Goal: Task Accomplishment & Management: Complete application form

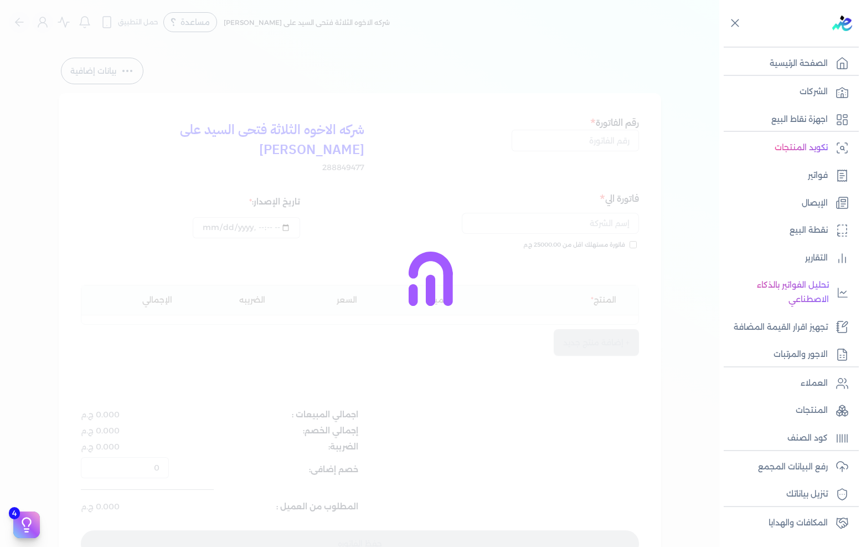
select select "EGP"
select select "B"
select select "EGS"
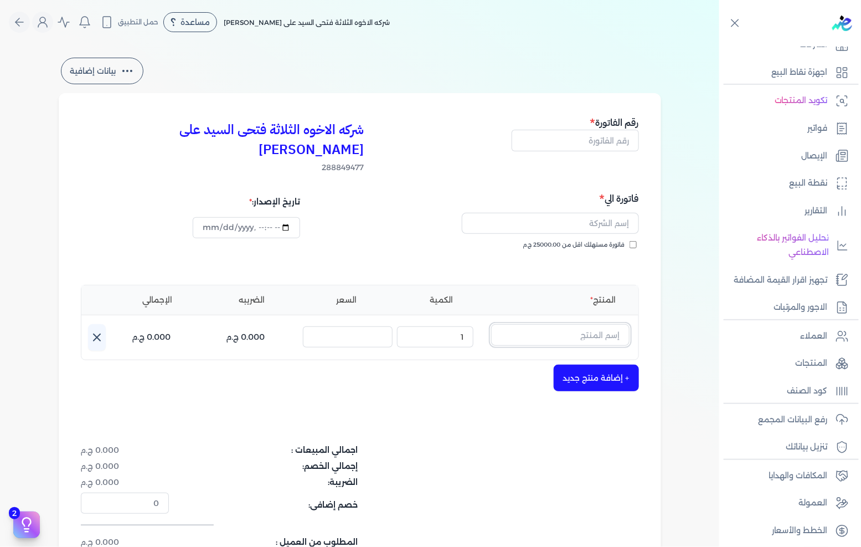
click at [582, 324] on input "text" at bounding box center [560, 334] width 139 height 21
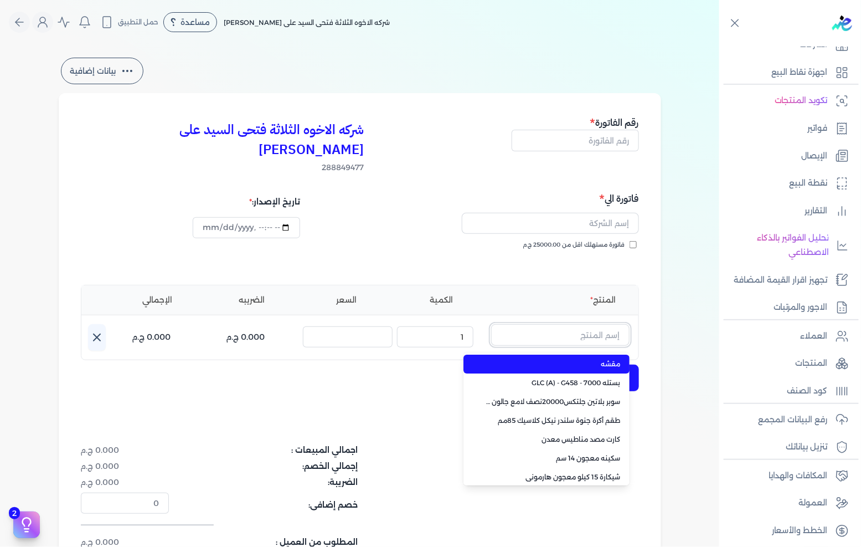
paste input "صبغات سي سي موف 613 عبوة 40 ملي"
type input "صبغات سي سي موف 613 عبوة 40 ملي"
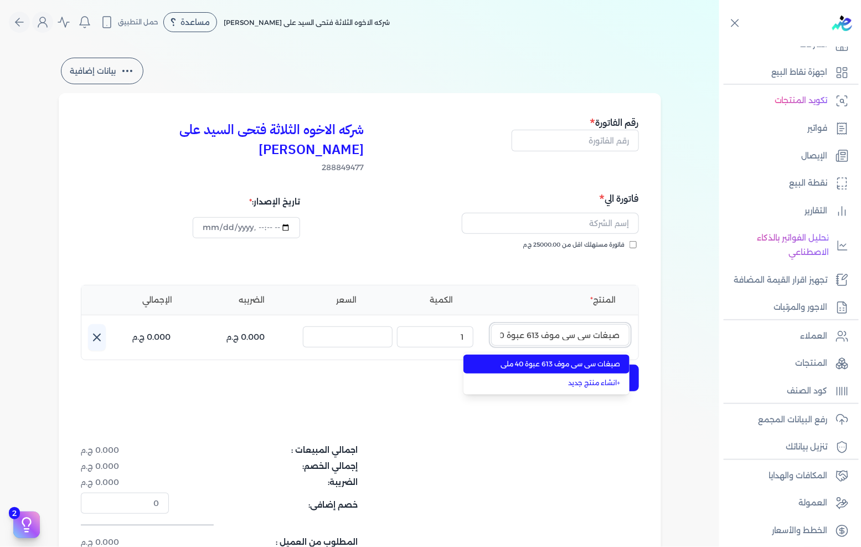
scroll to position [0, -20]
click at [567, 359] on span "صبغات سي سي موف 613 عبوة 40 ملي" at bounding box center [553, 364] width 135 height 10
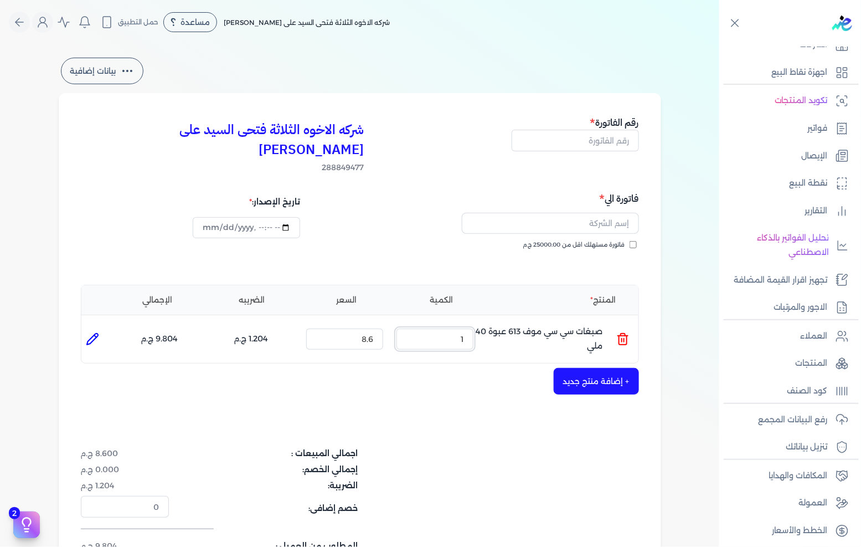
click at [429, 329] on input "1" at bounding box center [435, 339] width 77 height 21
drag, startPoint x: 429, startPoint y: 317, endPoint x: 861, endPoint y: 219, distance: 442.5
click at [457, 329] on input "1" at bounding box center [435, 339] width 77 height 21
type input "45"
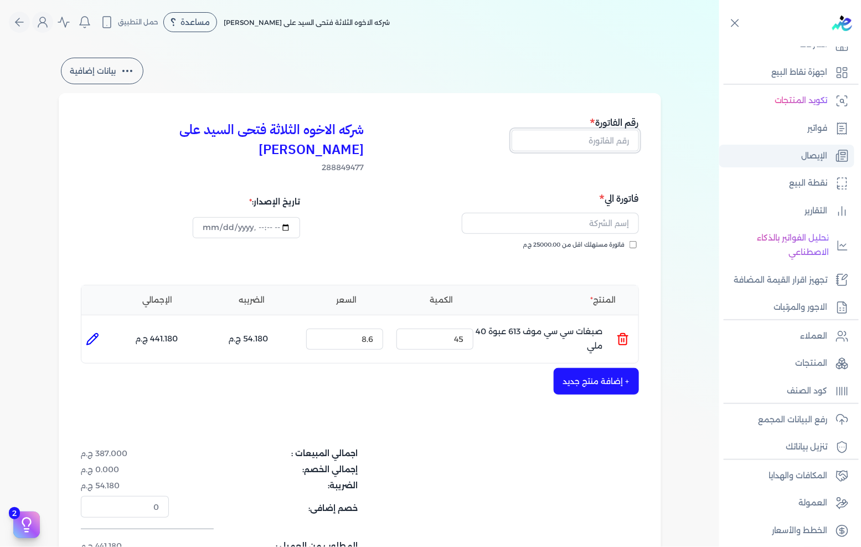
drag, startPoint x: 621, startPoint y: 141, endPoint x: 845, endPoint y: 163, distance: 225.5
click at [621, 141] on input "text" at bounding box center [575, 140] width 127 height 21
type input "13628"
click at [628, 240] on label "فاتورة مستهلك اقل من 25000.00 ج.م" at bounding box center [581, 244] width 114 height 9
click at [630, 241] on input "فاتورة مستهلك اقل من 25000.00 ج.م" at bounding box center [633, 244] width 7 height 7
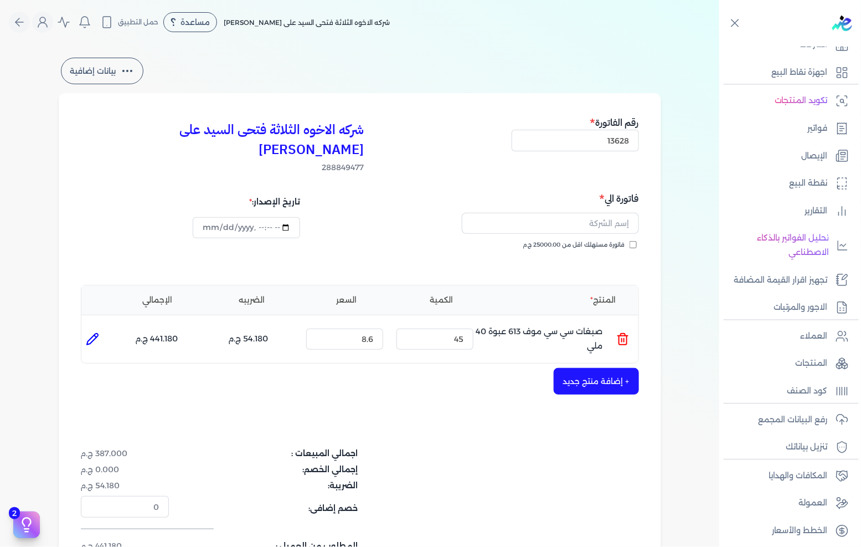
checkbox input "true"
click at [629, 213] on input "text" at bounding box center [550, 223] width 177 height 21
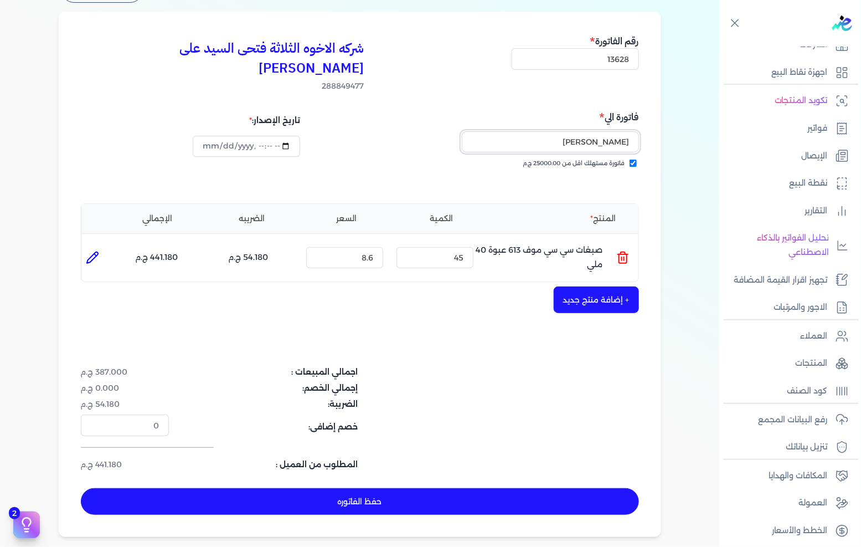
scroll to position [123, 0]
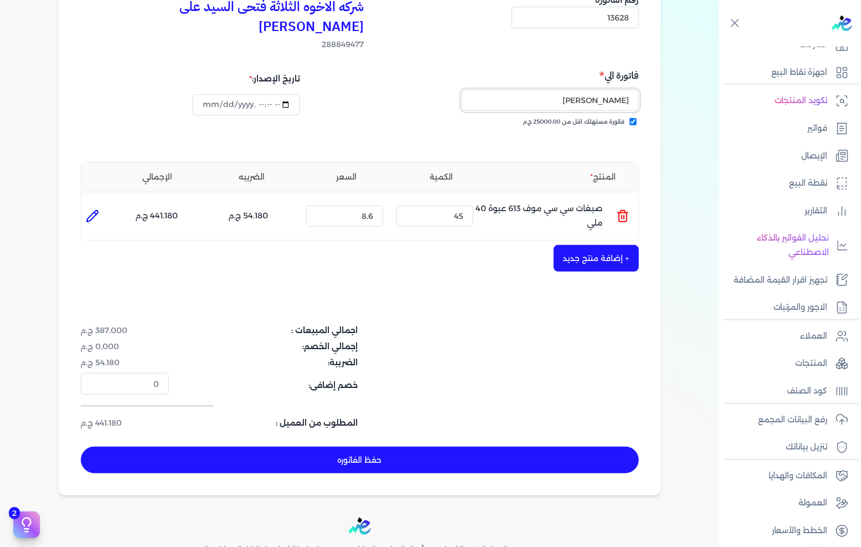
type input "[PERSON_NAME]"
click at [555, 245] on div "+ إضافة منتج جديد" at bounding box center [360, 258] width 558 height 27
click at [573, 245] on button "+ إضافة منتج جديد" at bounding box center [596, 258] width 85 height 27
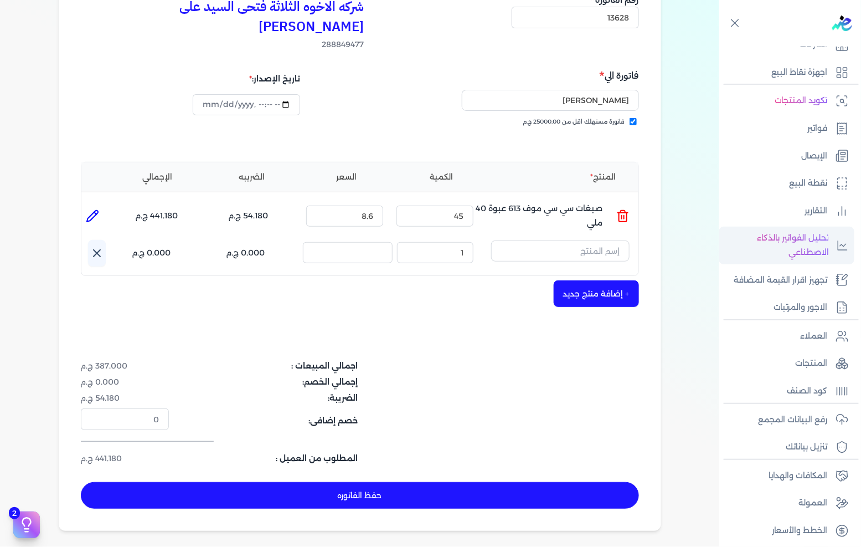
click at [573, 240] on input "text" at bounding box center [560, 250] width 139 height 21
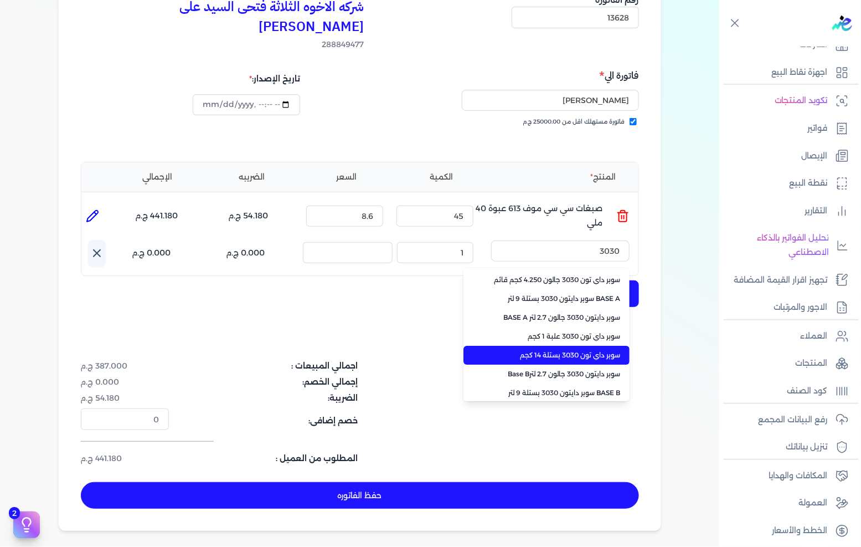
type input "3030"
click at [531, 350] on span "سوبر داي تون 3030 بستلة 14 كجم" at bounding box center [553, 355] width 135 height 10
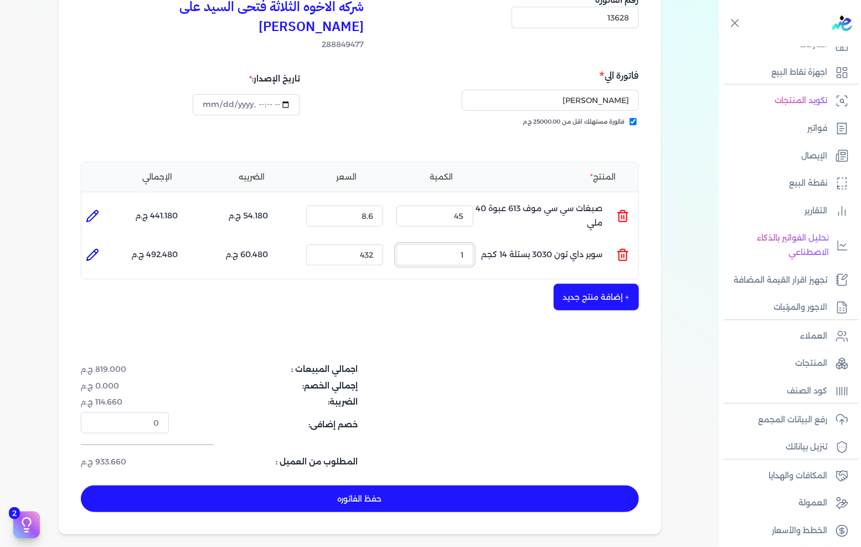
click at [463, 244] on input "1" at bounding box center [435, 254] width 77 height 21
type input "5"
click at [626, 284] on button "+ إضافة منتج جديد" at bounding box center [596, 297] width 85 height 27
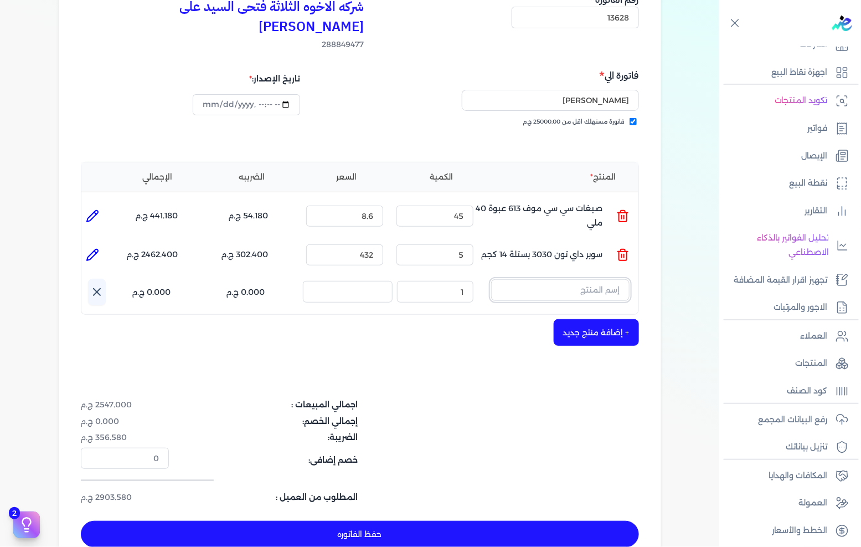
click at [620, 279] on input "text" at bounding box center [560, 289] width 139 height 21
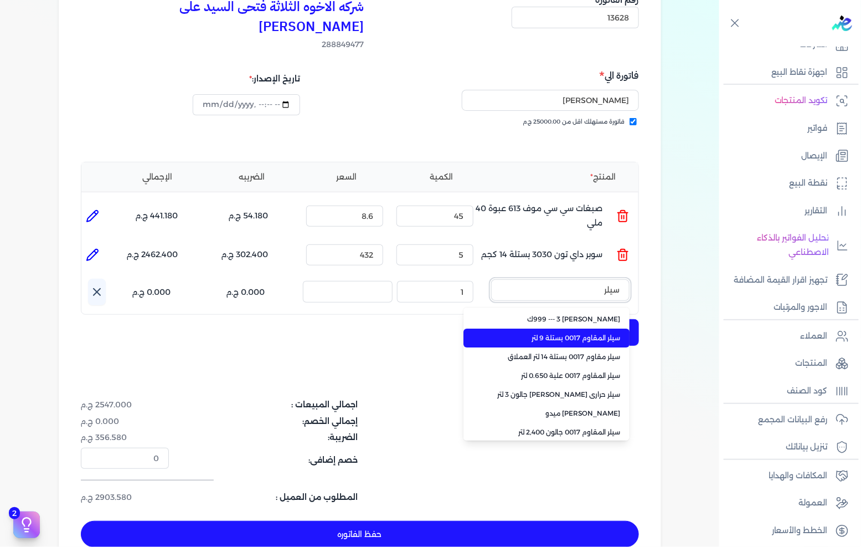
type input "سيلر"
click at [596, 333] on span "سيلر المقاوم 0017 بستلة 9 لتر" at bounding box center [553, 338] width 135 height 10
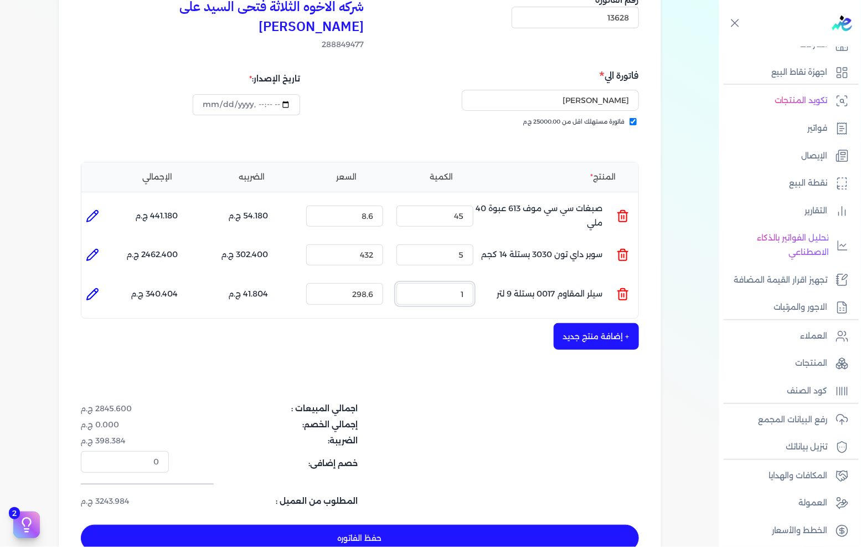
click at [465, 283] on input "1" at bounding box center [435, 293] width 77 height 21
type input "3"
click at [423, 525] on button "حفظ الفاتوره" at bounding box center [360, 538] width 558 height 27
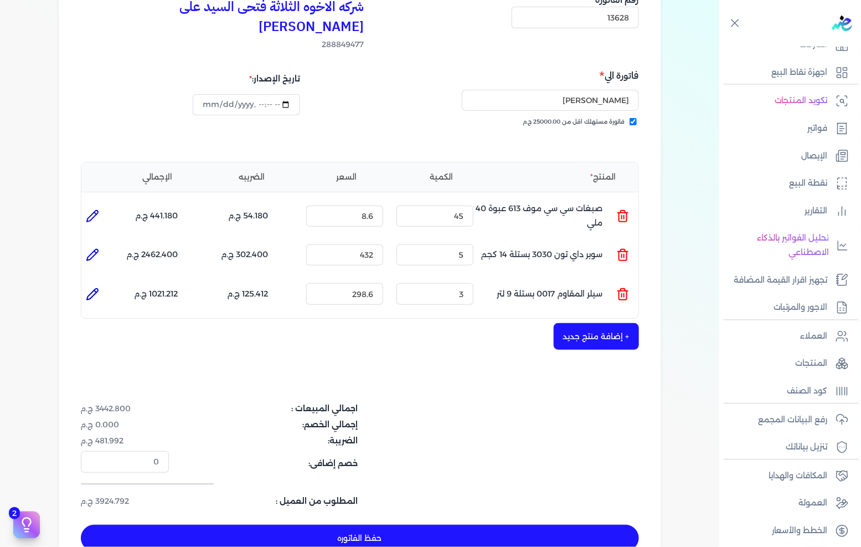
type input "[DATE]"
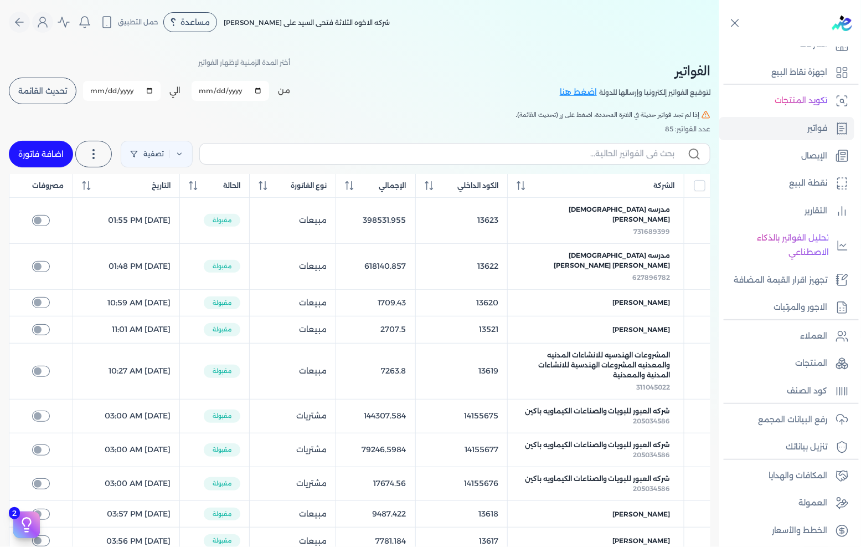
click at [34, 150] on link "اضافة فاتورة" at bounding box center [41, 154] width 64 height 27
select select "EGP"
select select "B"
select select "EGS"
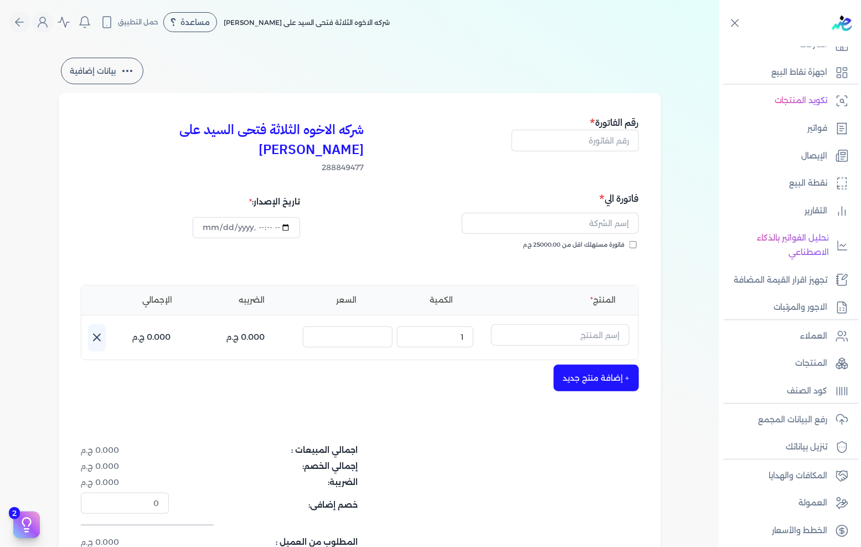
drag, startPoint x: 571, startPoint y: 128, endPoint x: 676, endPoint y: 125, distance: 105.9
click at [571, 128] on h5 "رقم الفاتورة" at bounding box center [575, 122] width 127 height 14
click at [625, 136] on input "text" at bounding box center [575, 140] width 127 height 21
type input "13629"
click at [612, 218] on div "فاتورة الي فاتورة مستهلك اقل من 25000.00 ج.م" at bounding box center [501, 231] width 276 height 80
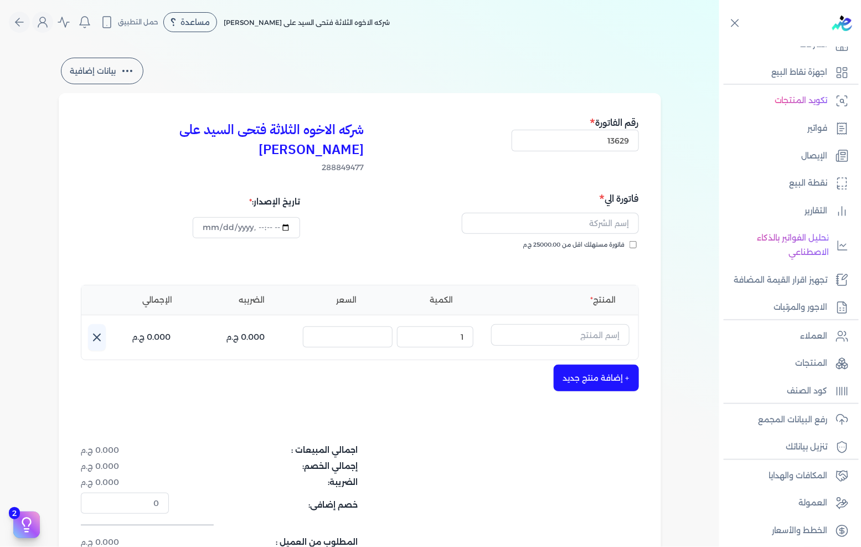
click at [612, 240] on span "فاتورة مستهلك اقل من 25000.00 ج.م" at bounding box center [575, 244] width 102 height 9
click at [630, 241] on input "فاتورة مستهلك اقل من 25000.00 ج.م" at bounding box center [633, 244] width 7 height 7
checkbox input "true"
drag, startPoint x: 612, startPoint y: 222, endPoint x: 617, endPoint y: 202, distance: 20.6
click at [617, 213] on input "text" at bounding box center [550, 223] width 177 height 21
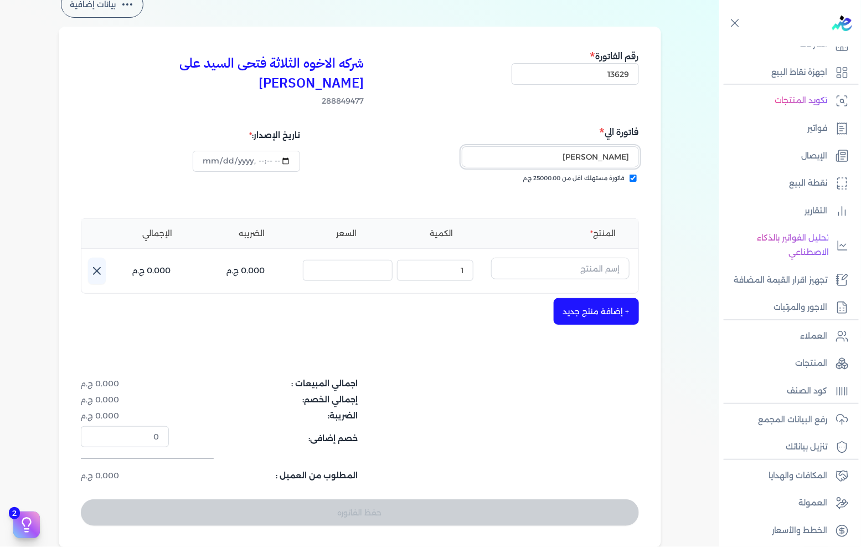
scroll to position [123, 0]
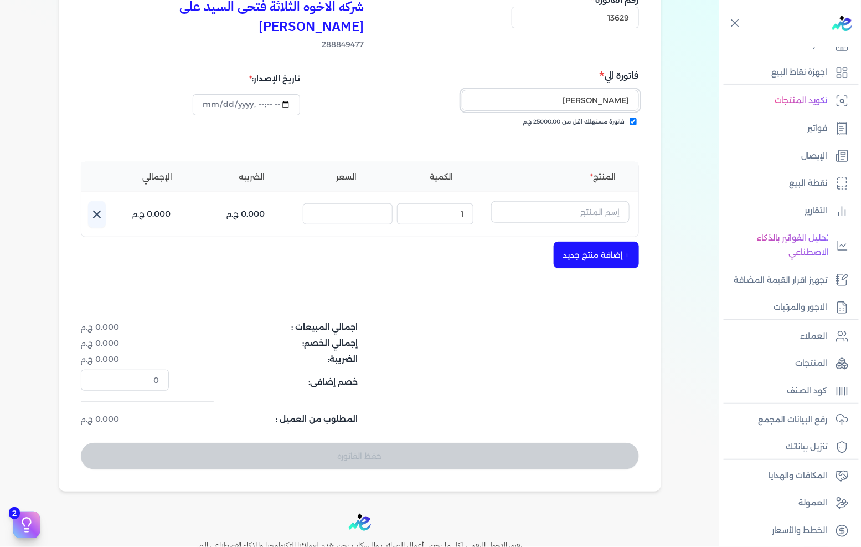
type input "[PERSON_NAME]"
click at [554, 201] on input "text" at bounding box center [560, 211] width 139 height 21
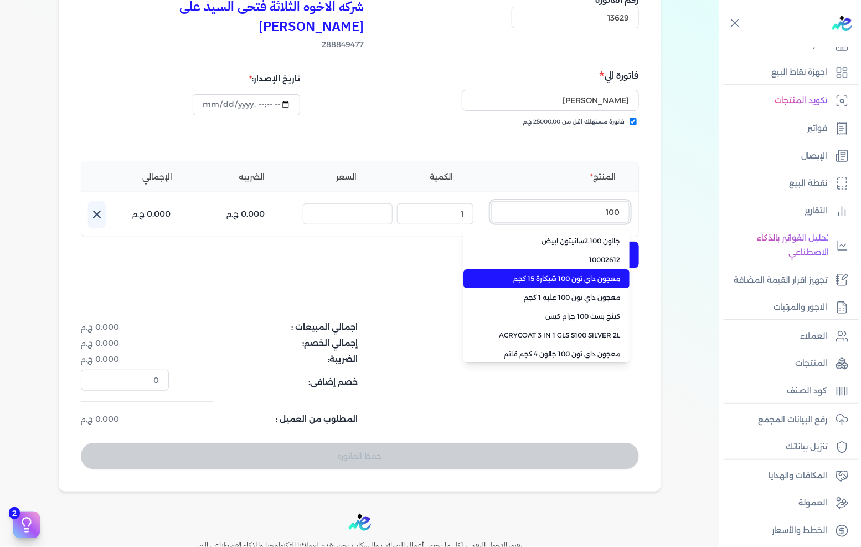
type input "100"
drag, startPoint x: 513, startPoint y: 258, endPoint x: 503, endPoint y: 244, distance: 17.1
click at [514, 274] on span "معجون داي تون 100 شيكارة 15 كجم" at bounding box center [553, 279] width 135 height 10
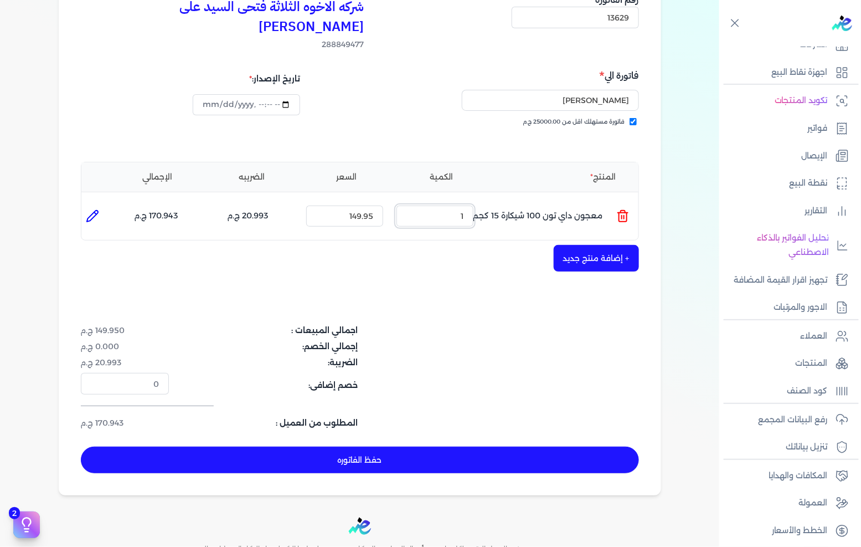
click at [458, 206] on input "1" at bounding box center [435, 216] width 77 height 21
type input "7"
click at [588, 245] on button "+ إضافة منتج جديد" at bounding box center [596, 258] width 85 height 27
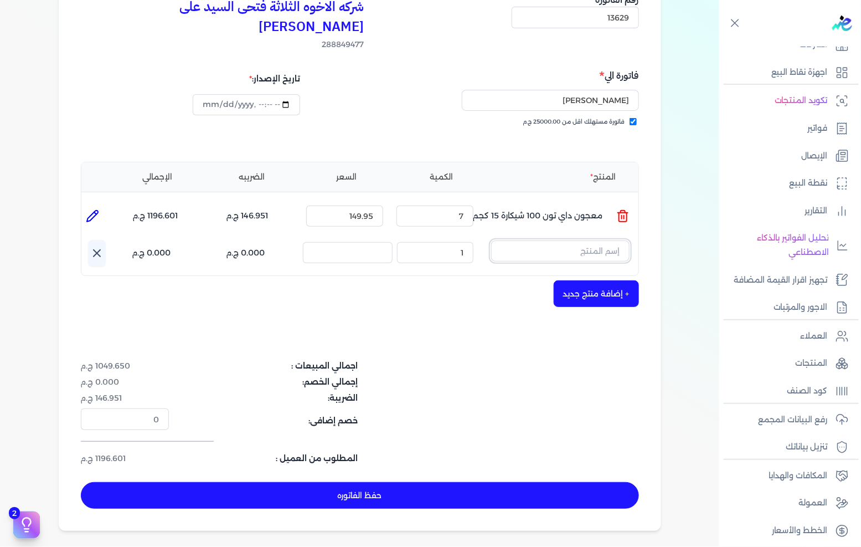
click at [593, 240] on input "text" at bounding box center [560, 250] width 139 height 21
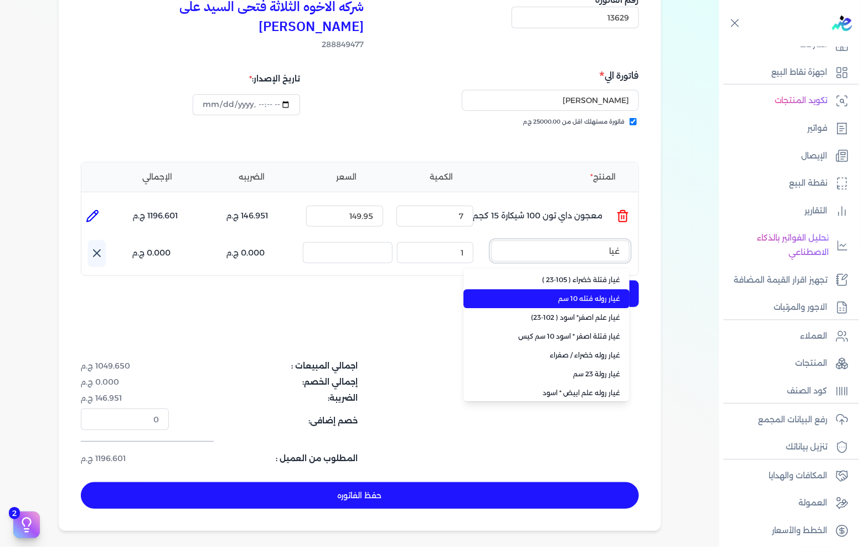
type input "غيا"
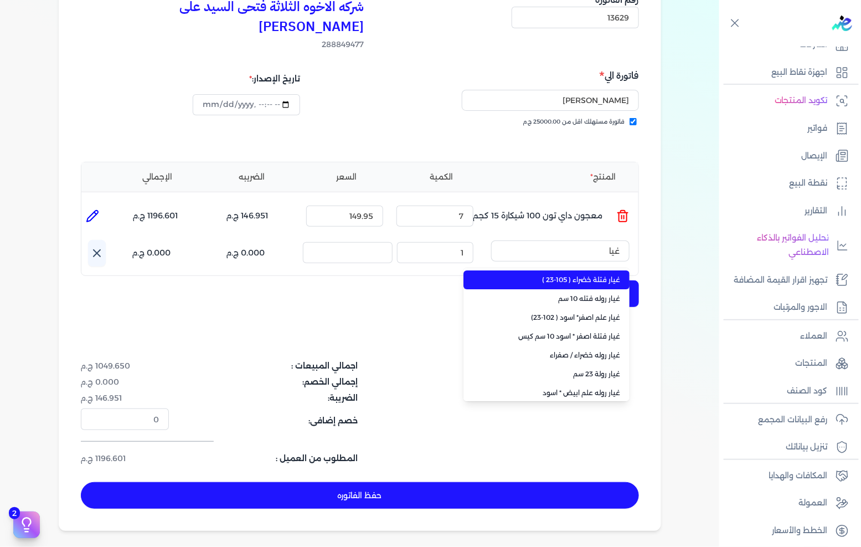
click at [579, 275] on span "غيار فتلة خضراء ( 105-23 )" at bounding box center [553, 280] width 135 height 10
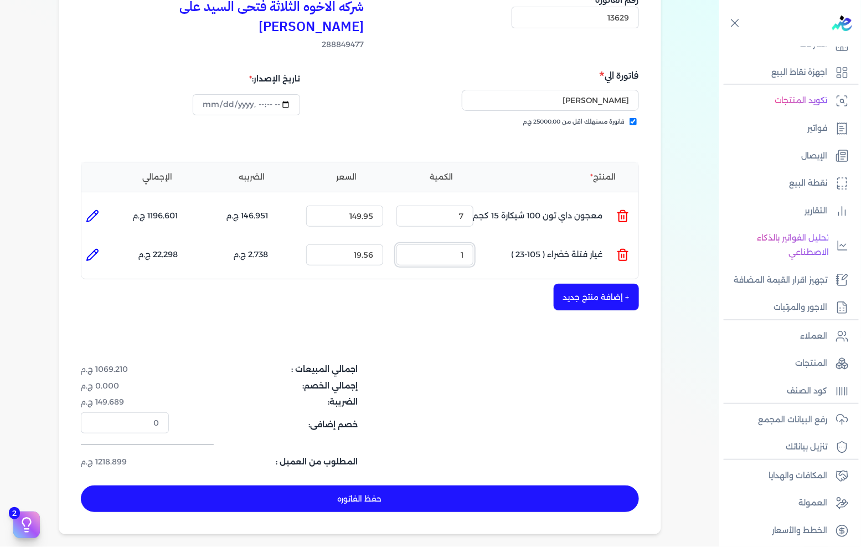
click at [463, 244] on input "1" at bounding box center [435, 254] width 77 height 21
click at [462, 244] on input "1" at bounding box center [435, 254] width 77 height 21
drag, startPoint x: 462, startPoint y: 229, endPoint x: 668, endPoint y: 252, distance: 207.3
click at [478, 240] on div "الكمية : 1" at bounding box center [435, 255] width 86 height 30
type input "5"
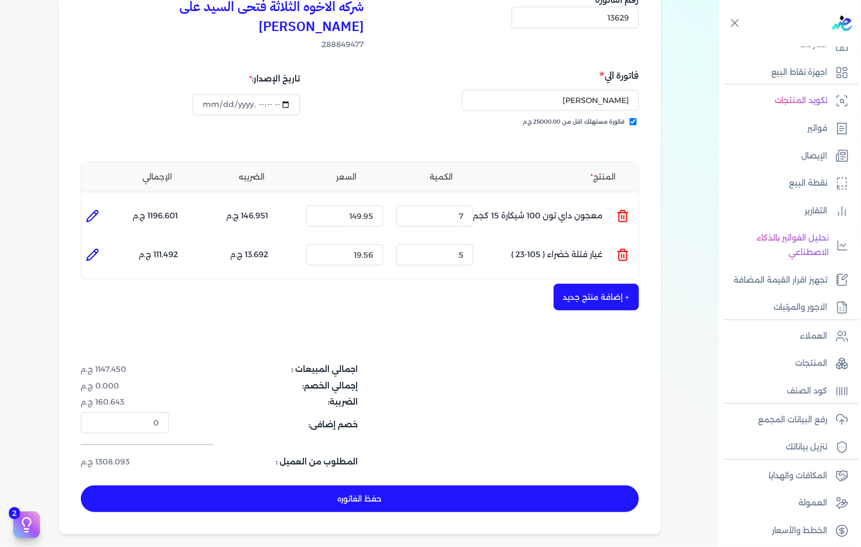
click at [345, 485] on button "حفظ الفاتوره" at bounding box center [360, 498] width 558 height 27
type input "[DATE]"
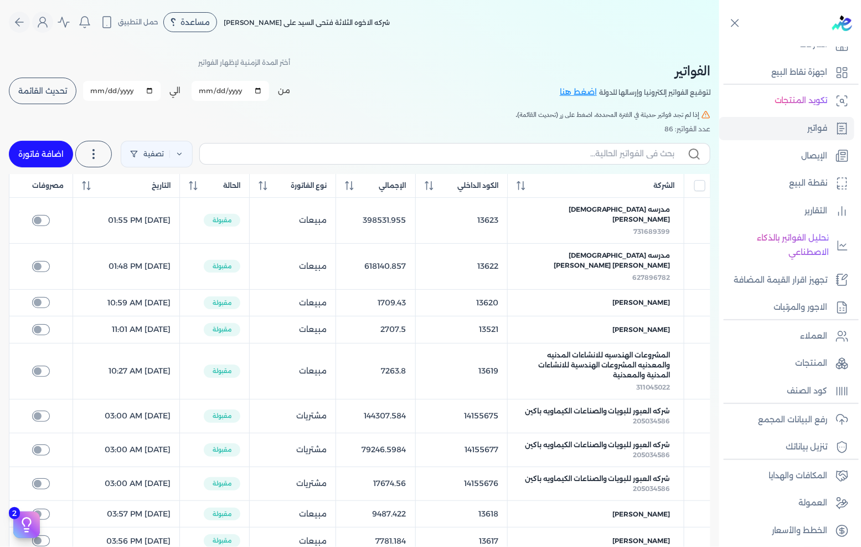
click at [51, 158] on link "اضافة فاتورة" at bounding box center [41, 154] width 64 height 27
select select "EGP"
select select "B"
select select "EGS"
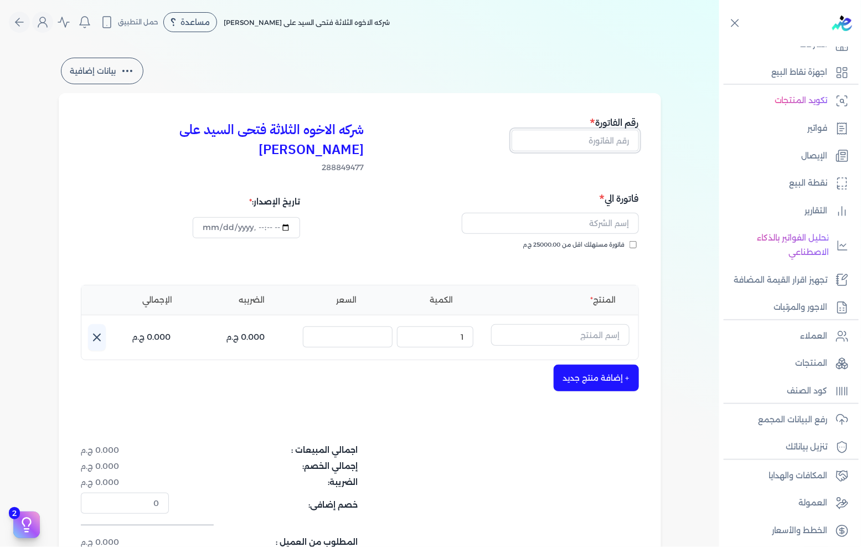
click at [602, 140] on input "text" at bounding box center [575, 140] width 127 height 21
type input "13630"
click at [630, 240] on label "فاتورة مستهلك اقل من 25000.00 ج.م" at bounding box center [581, 244] width 114 height 9
click at [630, 241] on input "فاتورة مستهلك اقل من 25000.00 ج.م" at bounding box center [633, 244] width 7 height 7
checkbox input "true"
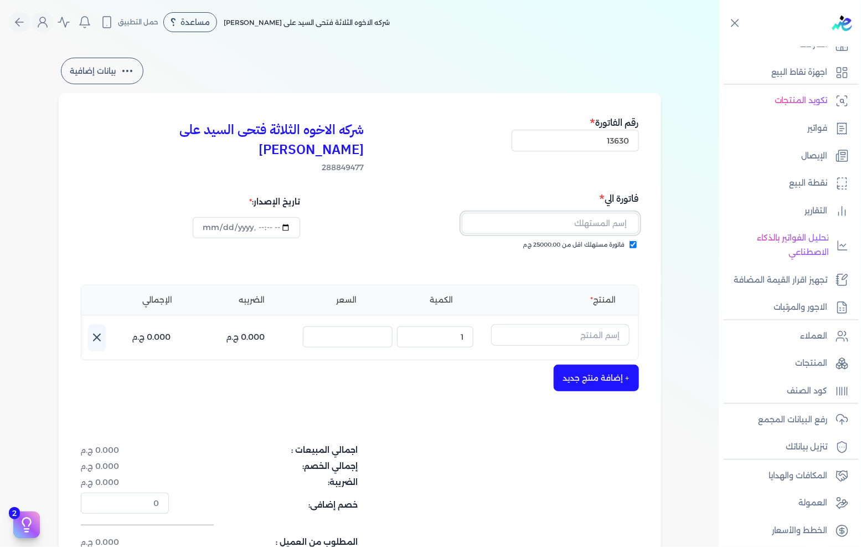
click at [623, 213] on input "text" at bounding box center [550, 223] width 177 height 21
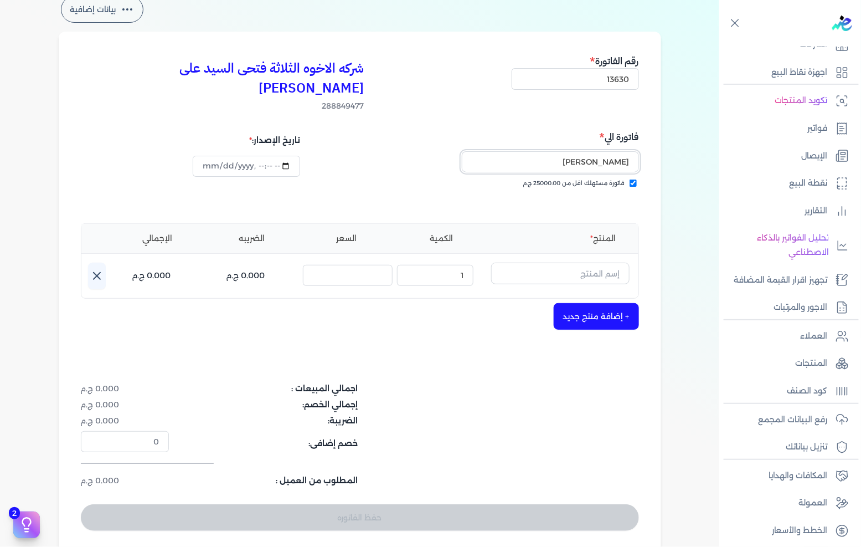
type input "[PERSON_NAME]"
click at [551, 263] on input "text" at bounding box center [560, 273] width 139 height 21
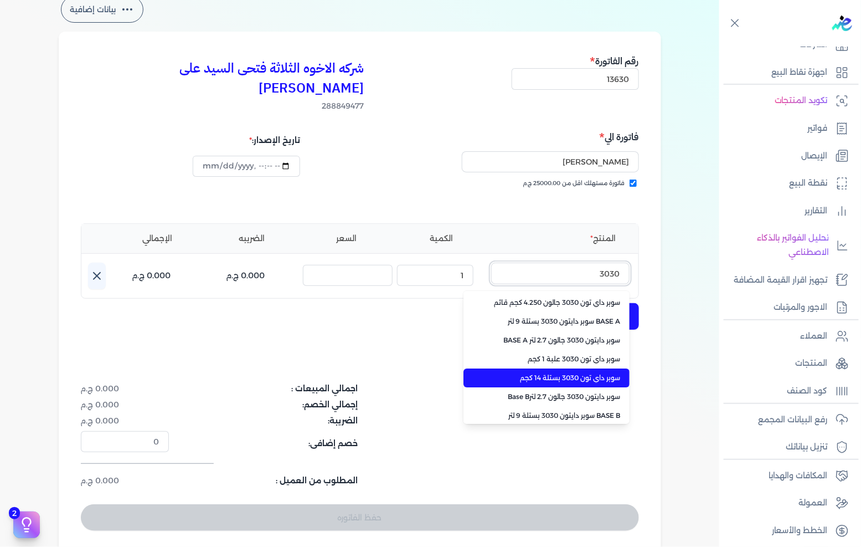
type input "3030"
drag, startPoint x: 575, startPoint y: 357, endPoint x: 526, endPoint y: 317, distance: 62.6
click at [576, 373] on span "سوبر داي تون 3030 بستلة 14 كجم" at bounding box center [553, 378] width 135 height 10
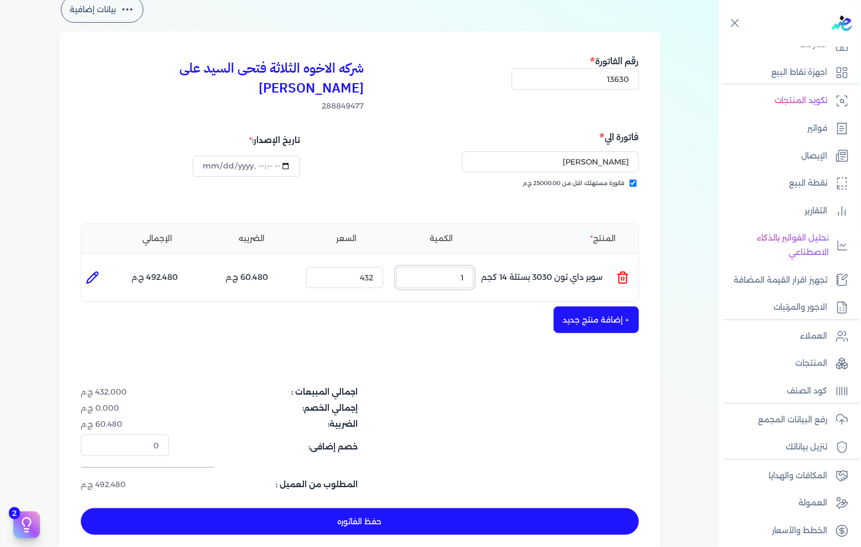
click at [435, 267] on input "1" at bounding box center [435, 277] width 77 height 21
click at [437, 267] on input "1" at bounding box center [435, 277] width 77 height 21
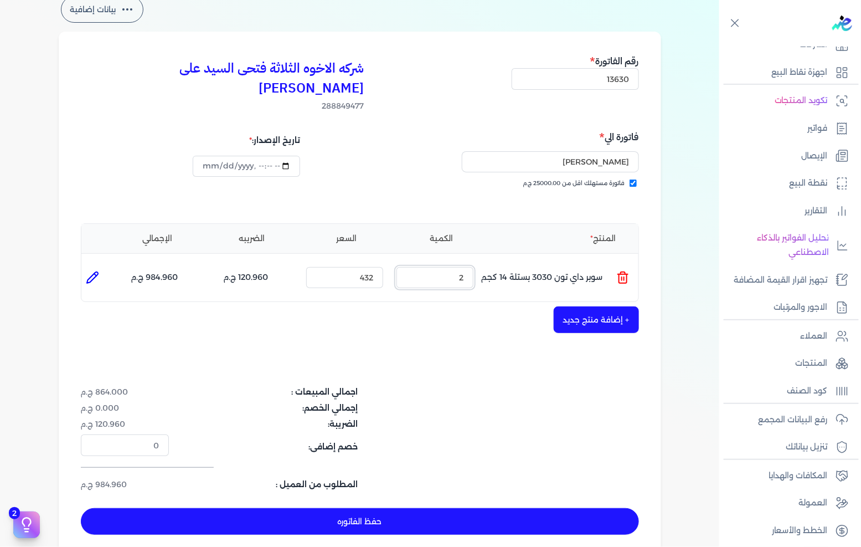
type input "2"
click at [510, 508] on button "حفظ الفاتوره" at bounding box center [360, 521] width 558 height 27
type input "[DATE]"
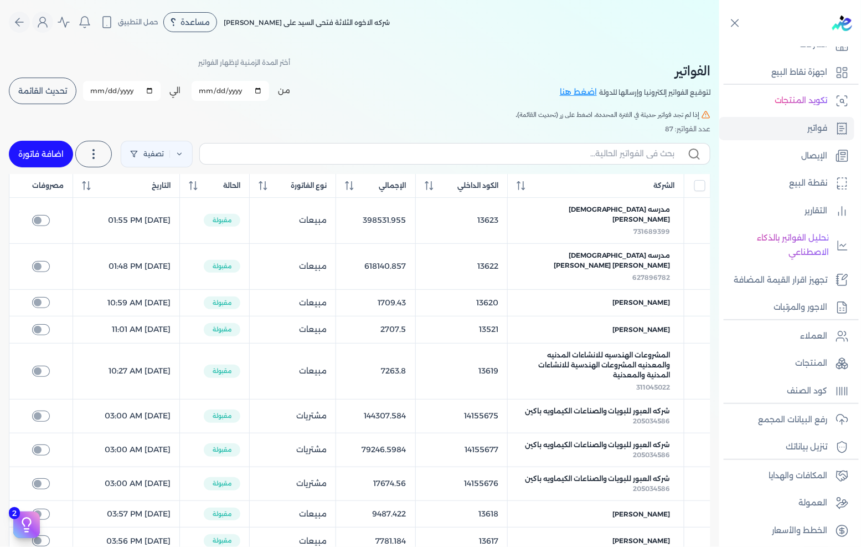
click at [51, 147] on link "اضافة فاتورة" at bounding box center [41, 154] width 64 height 27
select select "EGP"
select select "B"
select select "EGS"
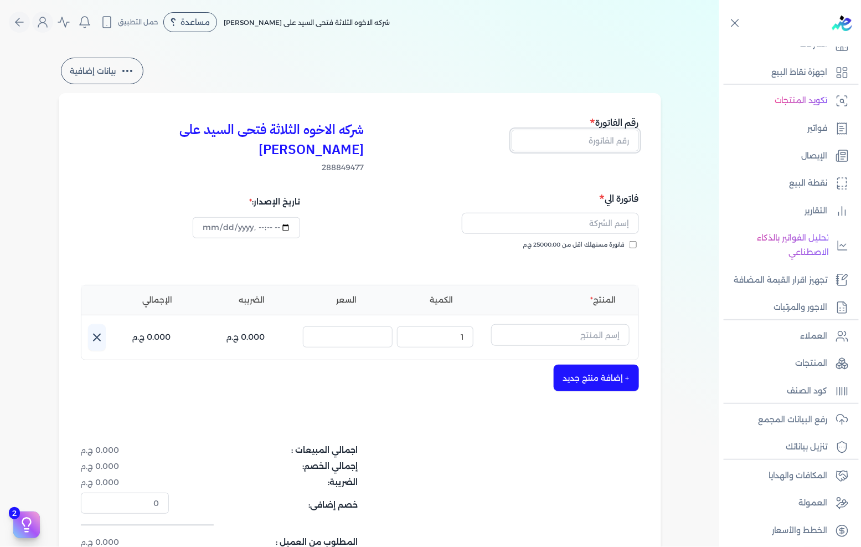
click at [616, 145] on input "text" at bounding box center [575, 140] width 127 height 21
type input "13631"
click at [624, 240] on span "فاتورة مستهلك اقل من 25000.00 ج.م" at bounding box center [575, 244] width 102 height 9
click at [630, 241] on input "فاتورة مستهلك اقل من 25000.00 ج.م" at bounding box center [633, 244] width 7 height 7
checkbox input "true"
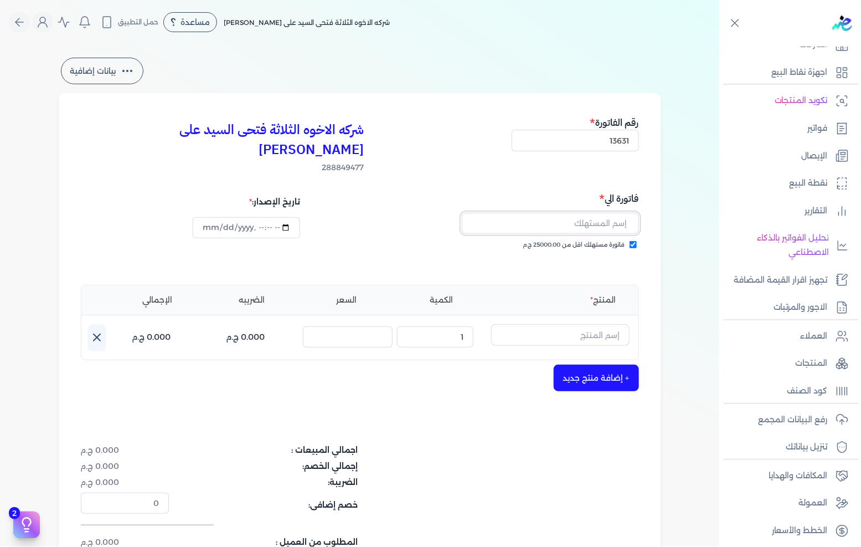
click at [622, 213] on input "text" at bounding box center [550, 223] width 177 height 21
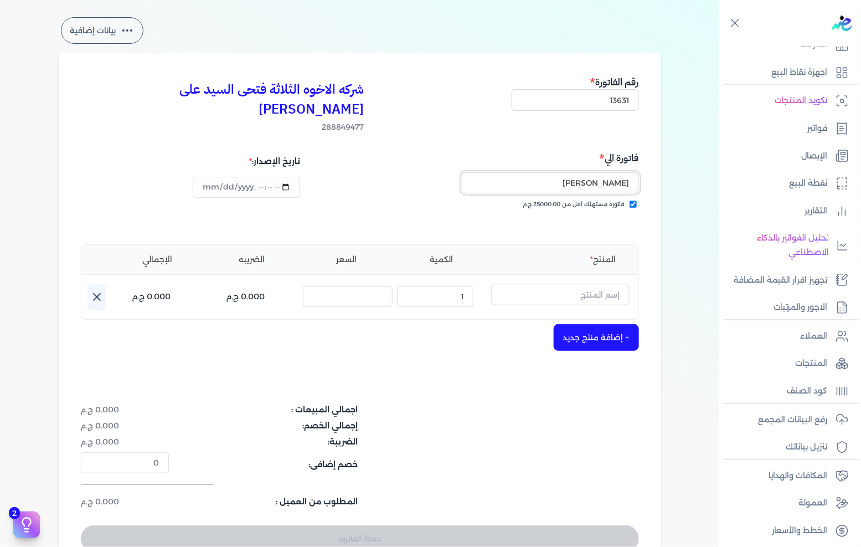
scroll to position [61, 0]
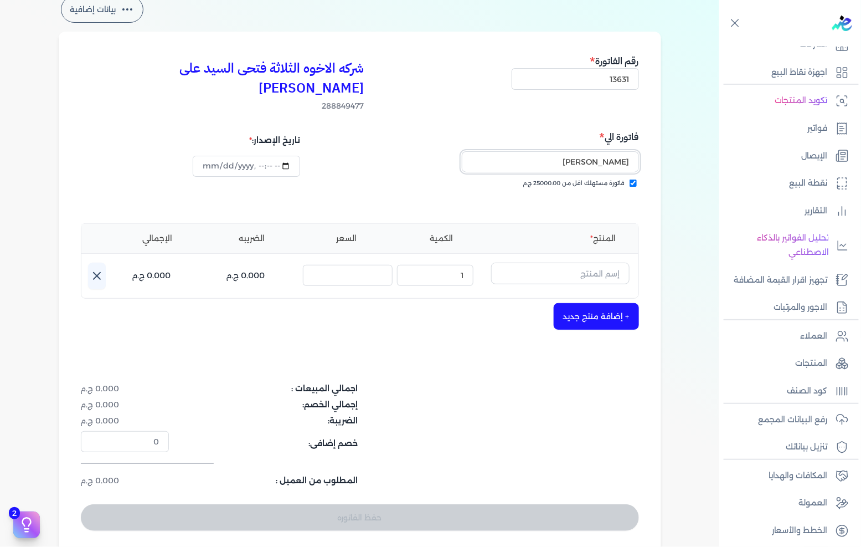
type input "[PERSON_NAME]"
click at [580, 263] on input "text" at bounding box center [560, 273] width 139 height 21
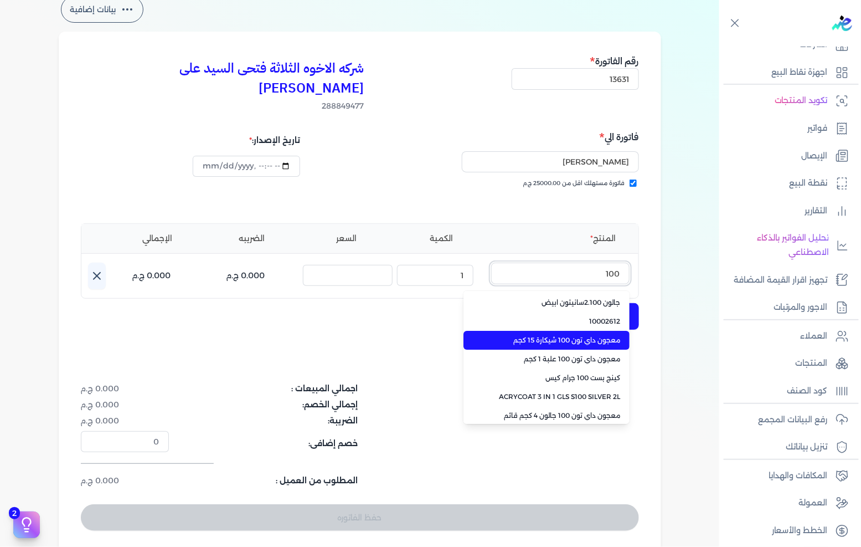
type input "100"
click at [571, 335] on span "معجون داي تون 100 شيكارة 15 كجم" at bounding box center [553, 340] width 135 height 10
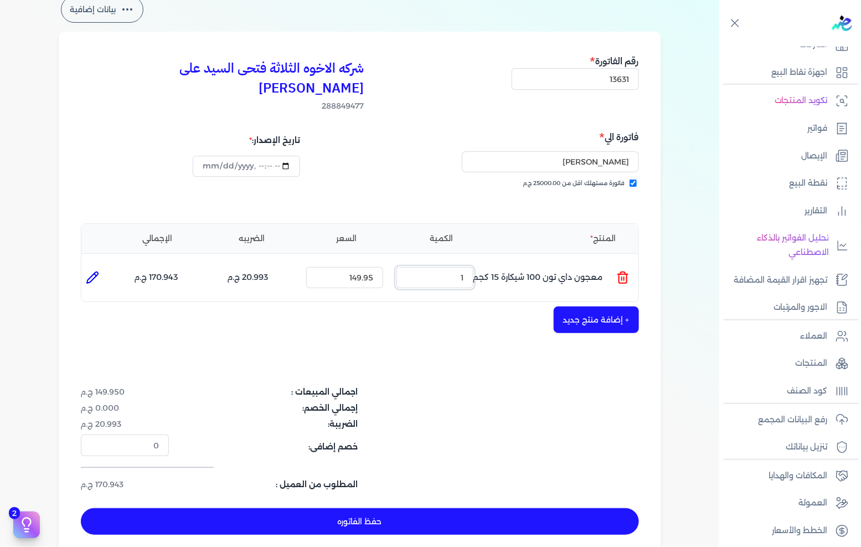
click at [457, 267] on input "1" at bounding box center [435, 277] width 77 height 21
type input "5"
click at [606, 306] on button "+ إضافة منتج جديد" at bounding box center [596, 319] width 85 height 27
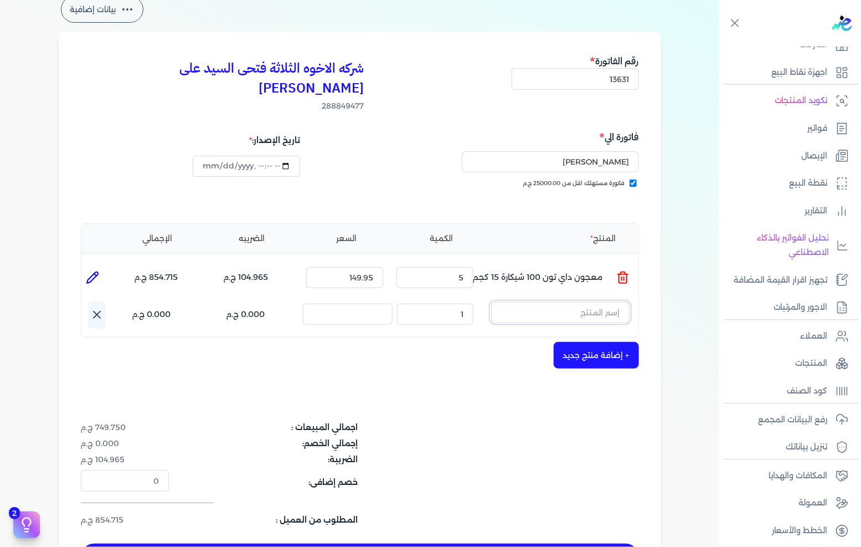
click at [606, 302] on input "text" at bounding box center [560, 312] width 139 height 21
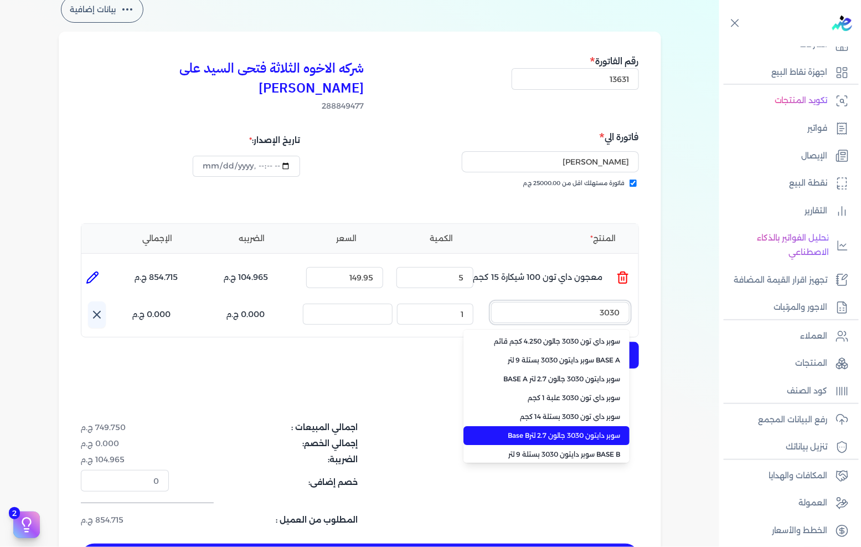
type input "3030"
click at [542, 407] on li "سوبر داي تون 3030 بستلة 14 كجم" at bounding box center [547, 416] width 166 height 19
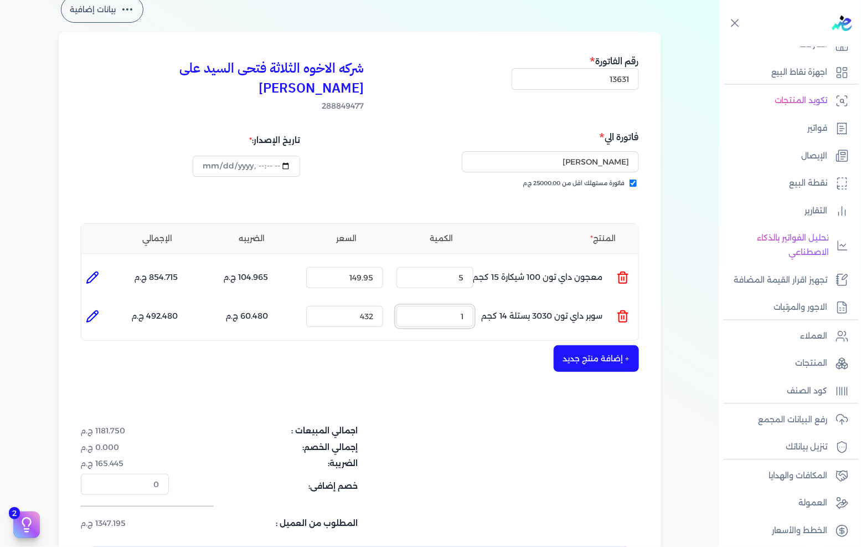
click at [440, 306] on input "1" at bounding box center [435, 316] width 77 height 21
drag, startPoint x: 440, startPoint y: 294, endPoint x: 861, endPoint y: 336, distance: 423.1
click at [442, 306] on input "1" at bounding box center [435, 316] width 77 height 21
type input "7"
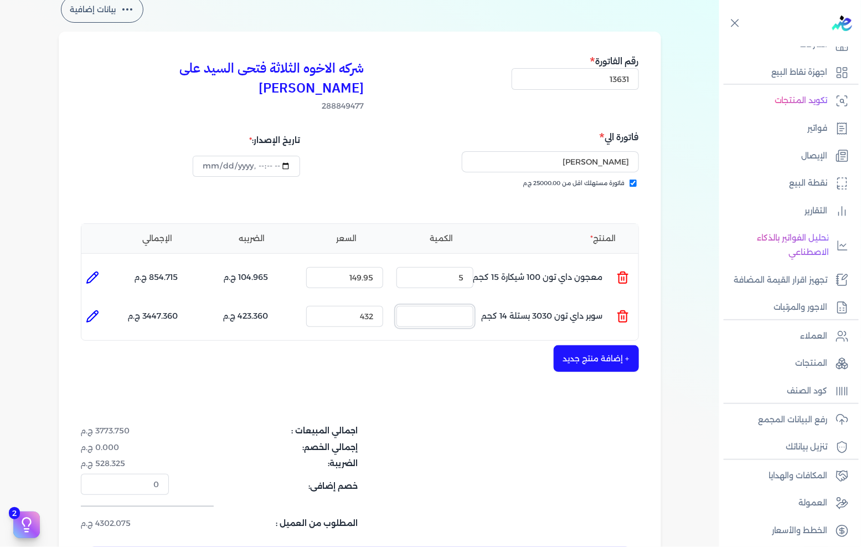
type input "0"
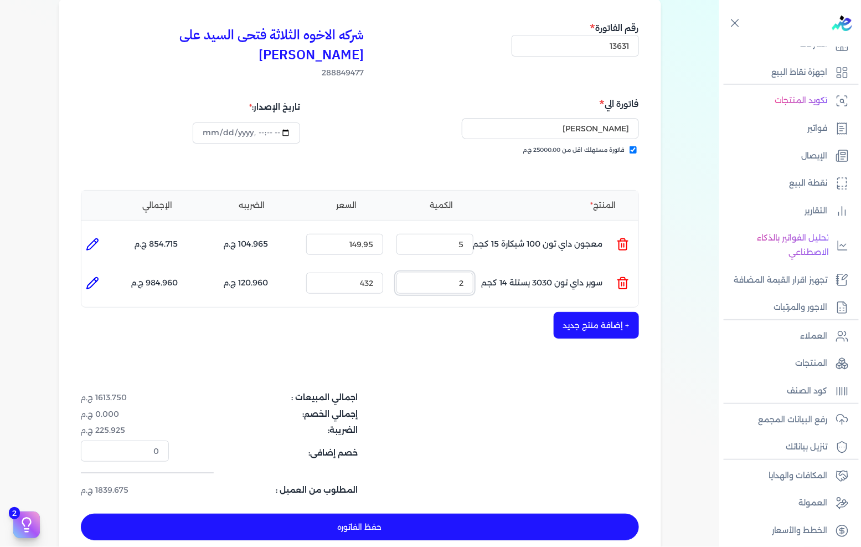
scroll to position [123, 0]
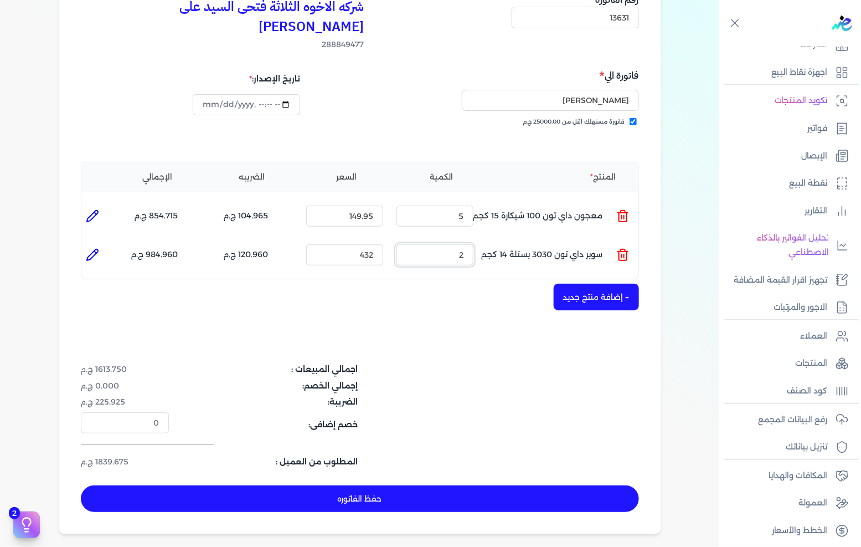
type input "2"
click at [348, 485] on button "حفظ الفاتوره" at bounding box center [360, 498] width 558 height 27
type input "[DATE]"
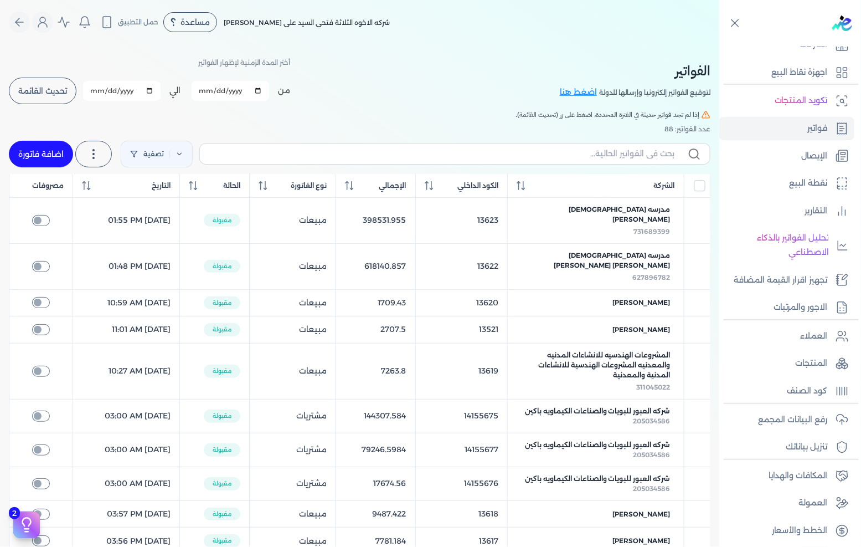
click at [65, 151] on link "اضافة فاتورة" at bounding box center [41, 154] width 64 height 27
select select "EGP"
select select "B"
select select "EGS"
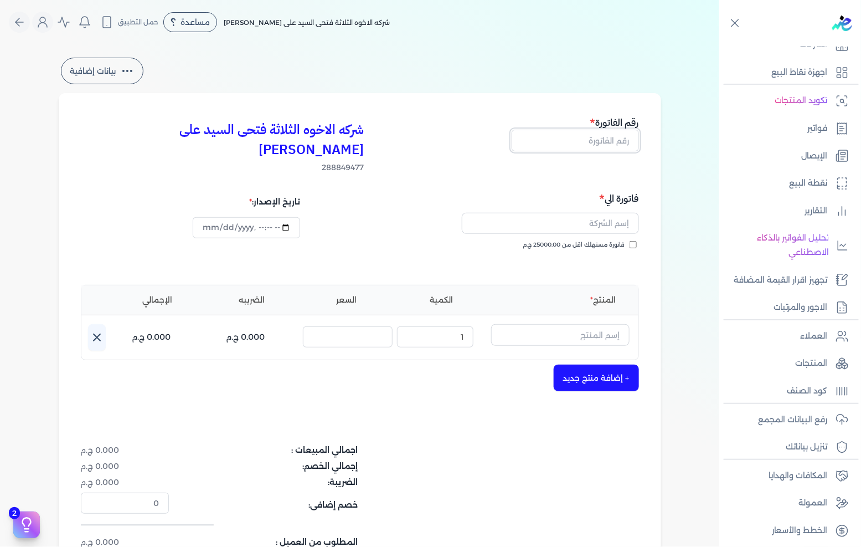
drag, startPoint x: 571, startPoint y: 145, endPoint x: 651, endPoint y: 153, distance: 80.8
click at [571, 145] on input "text" at bounding box center [575, 140] width 127 height 21
type input "13632"
click at [566, 240] on span "فاتورة مستهلك اقل من 25000.00 ج.م" at bounding box center [575, 244] width 102 height 9
click at [630, 241] on input "فاتورة مستهلك اقل من 25000.00 ج.م" at bounding box center [633, 244] width 7 height 7
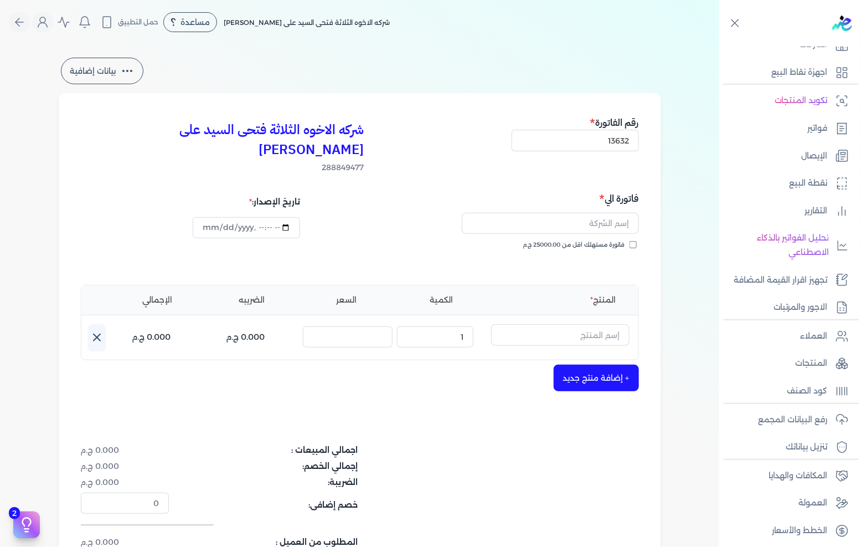
checkbox input "true"
click at [576, 213] on input "text" at bounding box center [550, 223] width 177 height 21
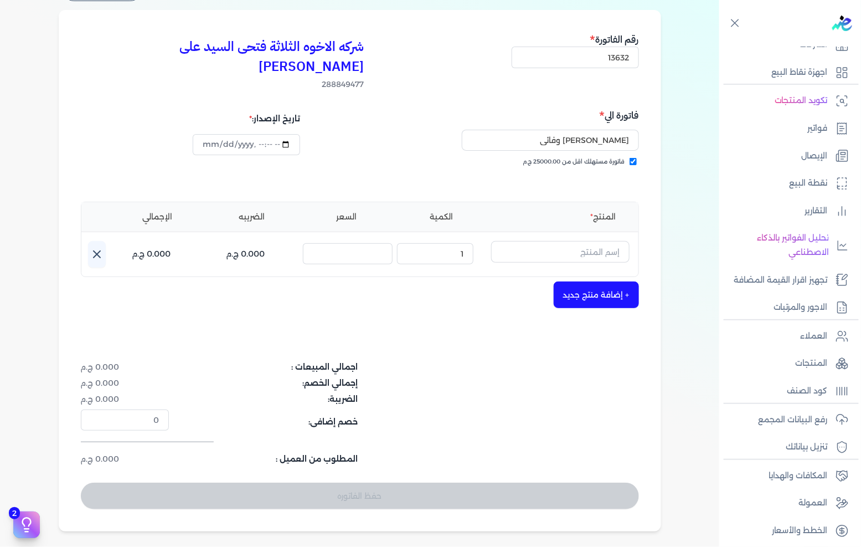
scroll to position [123, 0]
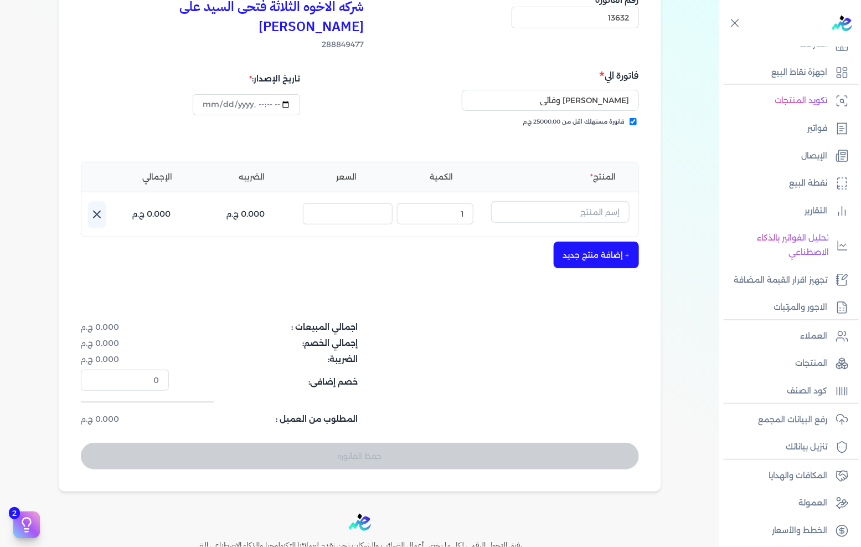
type input "[PERSON_NAME] وفائى"
drag, startPoint x: 605, startPoint y: 190, endPoint x: 697, endPoint y: 188, distance: 92.0
click at [606, 201] on input "text" at bounding box center [560, 211] width 139 height 21
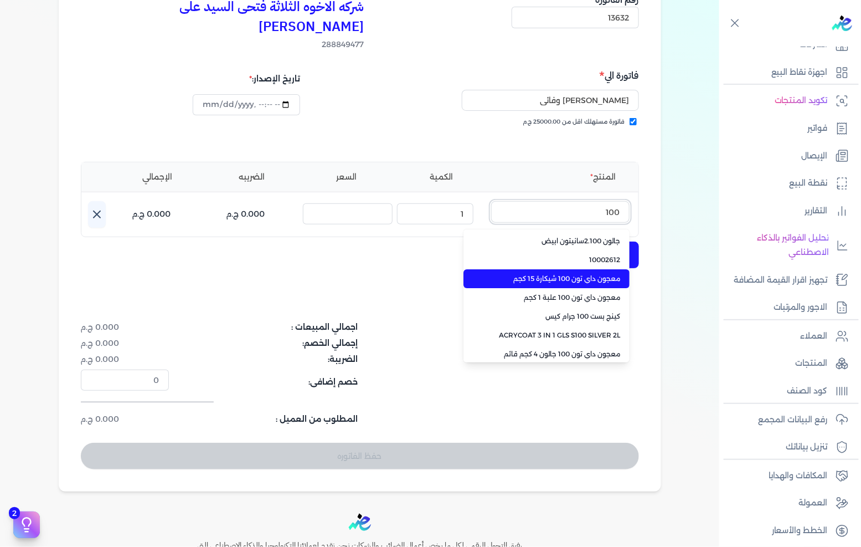
type input "100"
click at [582, 269] on li "معجون داي تون 100 شيكارة 15 كجم" at bounding box center [547, 278] width 166 height 19
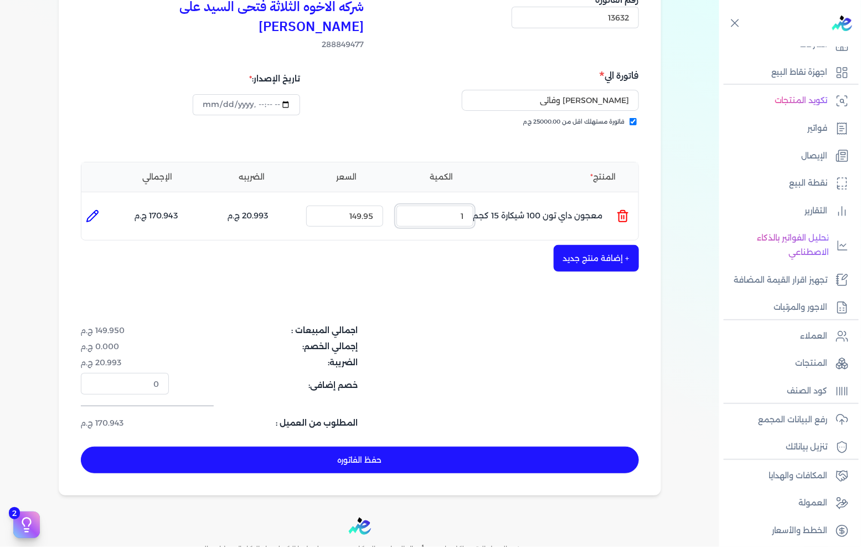
click at [433, 206] on input "1" at bounding box center [435, 216] width 77 height 21
click at [434, 206] on input "1" at bounding box center [435, 216] width 77 height 21
drag, startPoint x: 434, startPoint y: 190, endPoint x: 485, endPoint y: 190, distance: 51.0
click at [455, 206] on input "1" at bounding box center [435, 216] width 77 height 21
type input "5"
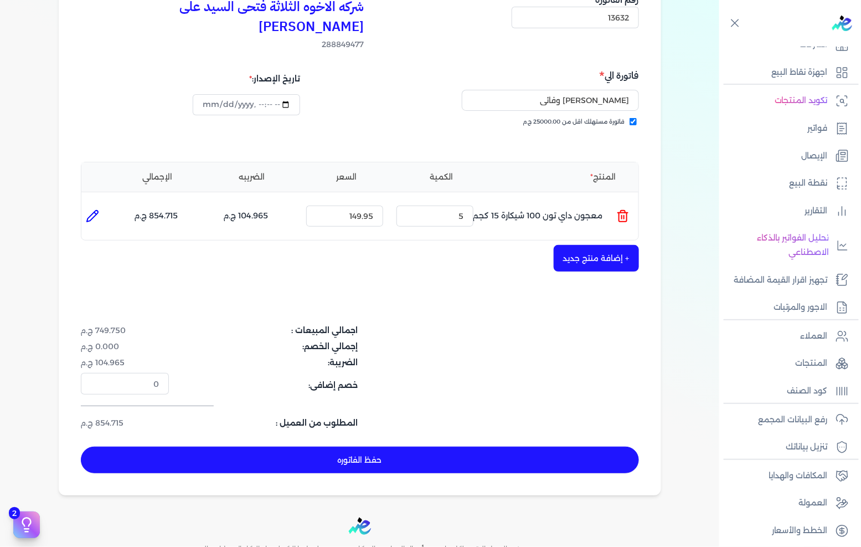
click at [614, 245] on button "+ إضافة منتج جديد" at bounding box center [596, 258] width 85 height 27
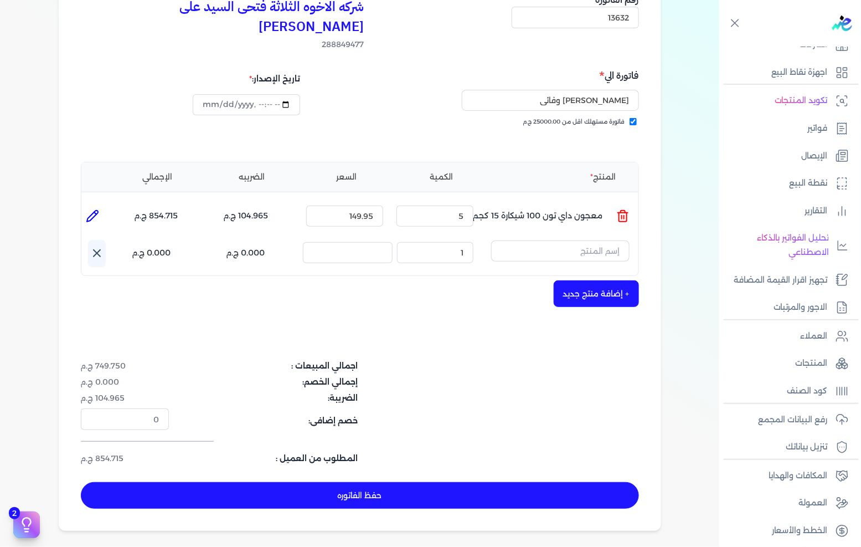
click at [635, 205] on ul "المنتج : معجون داي تون 100 شيكارة 15 كجم الكمية : 5 السعر : 149.95 الضريبه : 10…" at bounding box center [359, 216] width 557 height 30
click at [633, 201] on ul "المنتج : معجون داي تون 100 شيكارة 15 كجم الكمية : 5 السعر : 149.95 الضريبه : 10…" at bounding box center [359, 216] width 557 height 30
click at [597, 240] on input "text" at bounding box center [560, 250] width 139 height 21
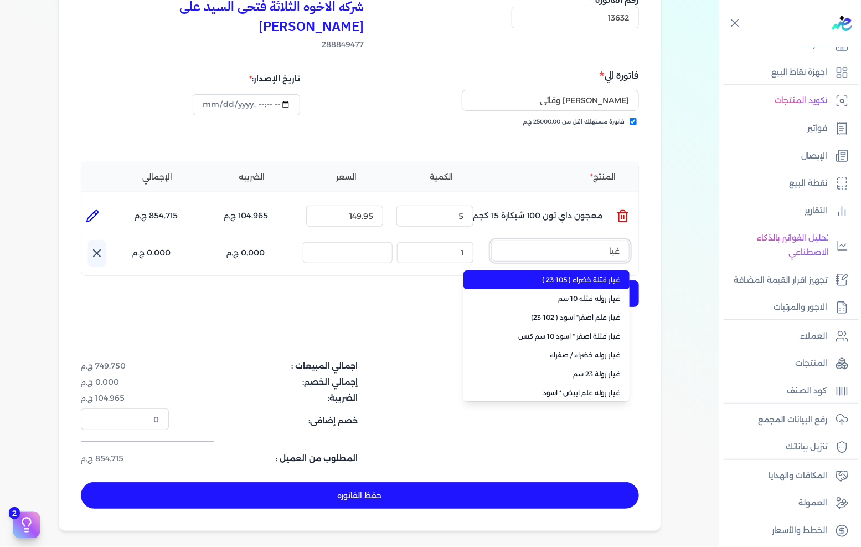
type input "غيار"
click at [558, 275] on span "غيار فتلة خضراء ( 105-23 )" at bounding box center [553, 280] width 135 height 10
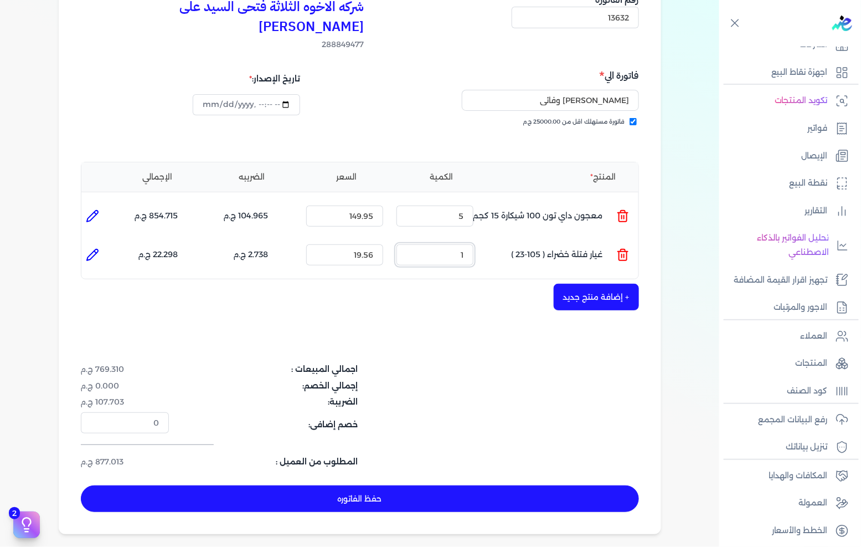
click at [440, 244] on input "1" at bounding box center [435, 254] width 77 height 21
drag, startPoint x: 440, startPoint y: 227, endPoint x: 731, endPoint y: 254, distance: 292.1
click at [447, 244] on input "1" at bounding box center [435, 254] width 77 height 21
type input "15"
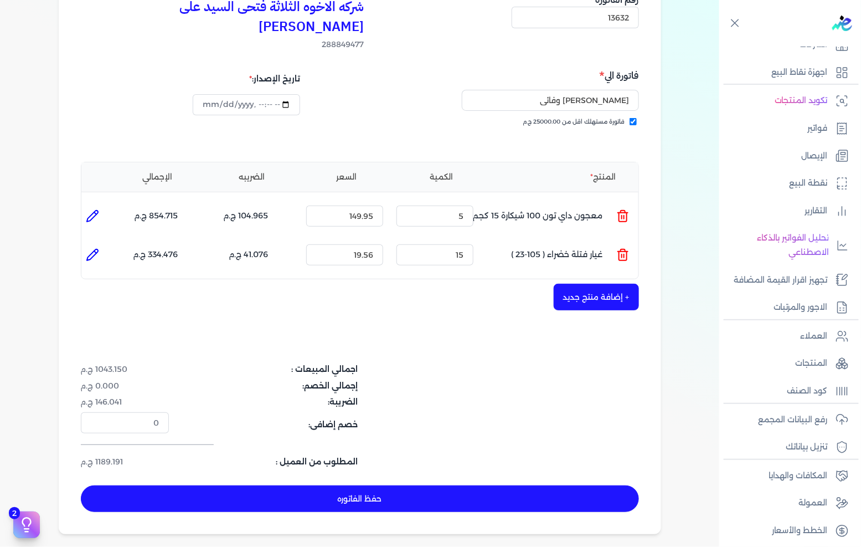
click at [506, 485] on button "حفظ الفاتوره" at bounding box center [360, 498] width 558 height 27
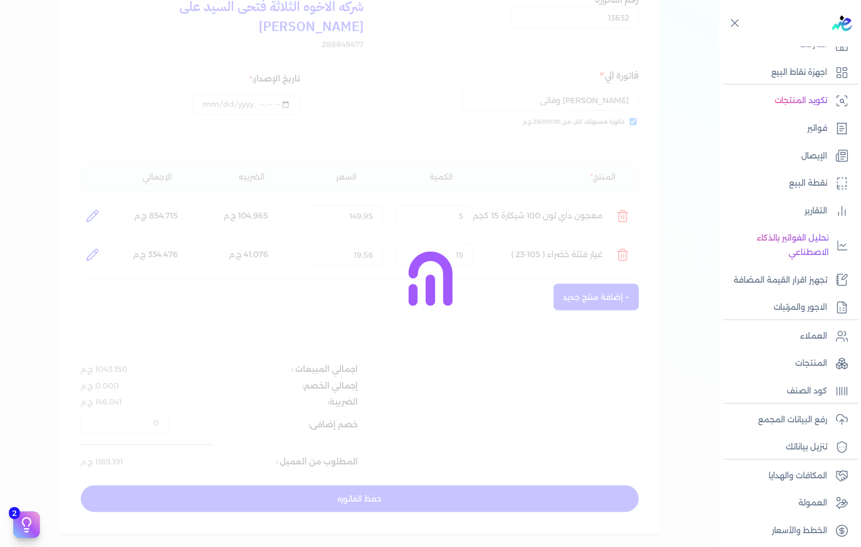
type input "[DATE]"
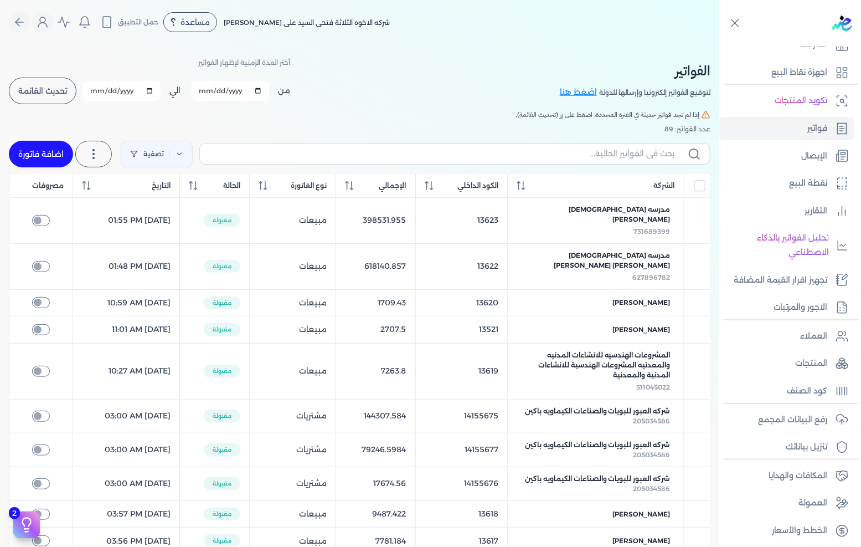
click at [55, 150] on link "اضافة فاتورة" at bounding box center [41, 154] width 64 height 27
select select "EGP"
select select "B"
select select "EGS"
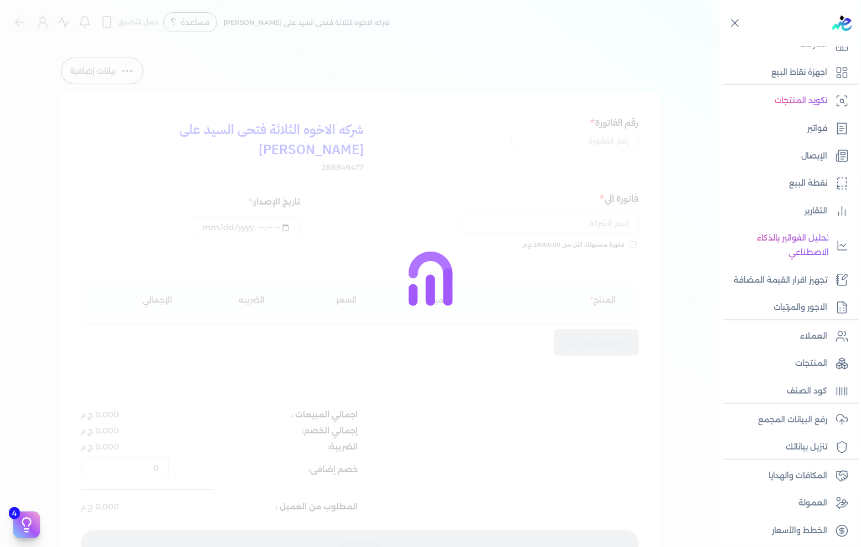
type input "[DATE]T17:31"
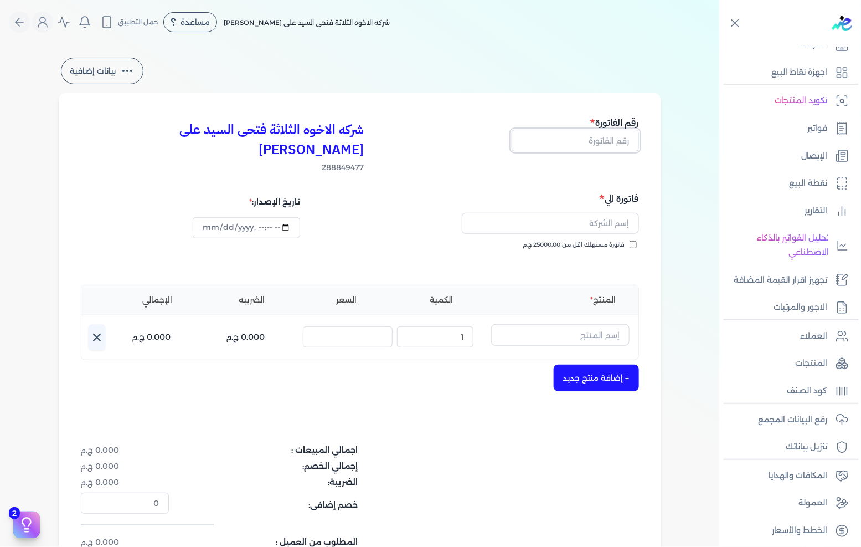
click at [591, 144] on input "text" at bounding box center [575, 140] width 127 height 21
type input "13634"
click at [593, 240] on span "فاتورة مستهلك اقل من 25000.00 ج.م" at bounding box center [575, 244] width 102 height 9
click at [630, 241] on input "فاتورة مستهلك اقل من 25000.00 ج.م" at bounding box center [633, 244] width 7 height 7
checkbox input "true"
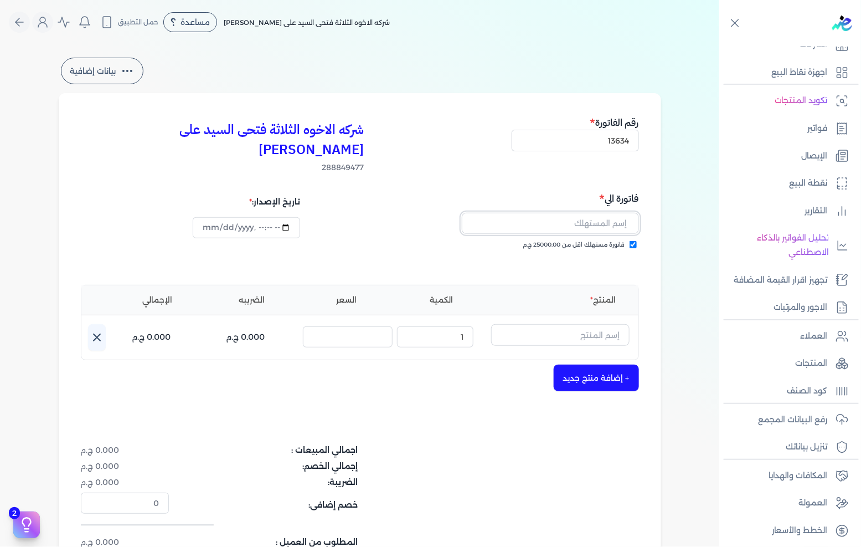
click at [601, 213] on input "text" at bounding box center [550, 223] width 177 height 21
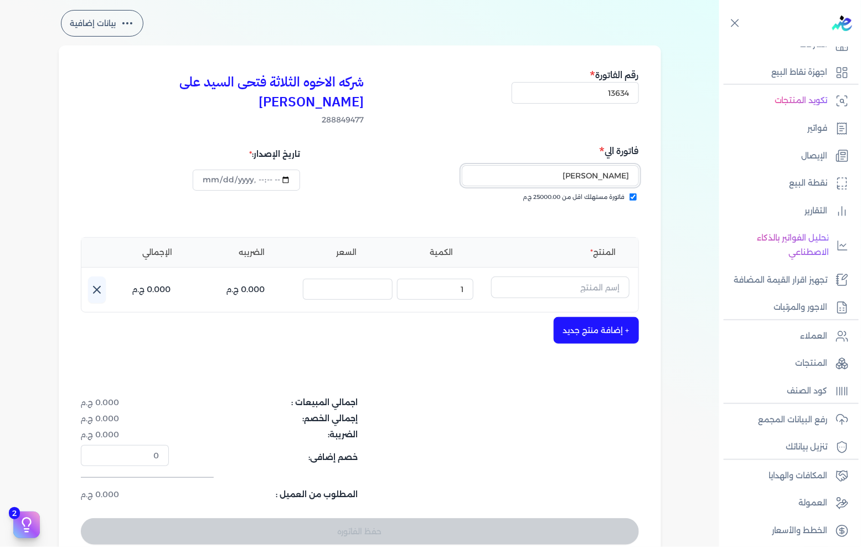
scroll to position [61, 0]
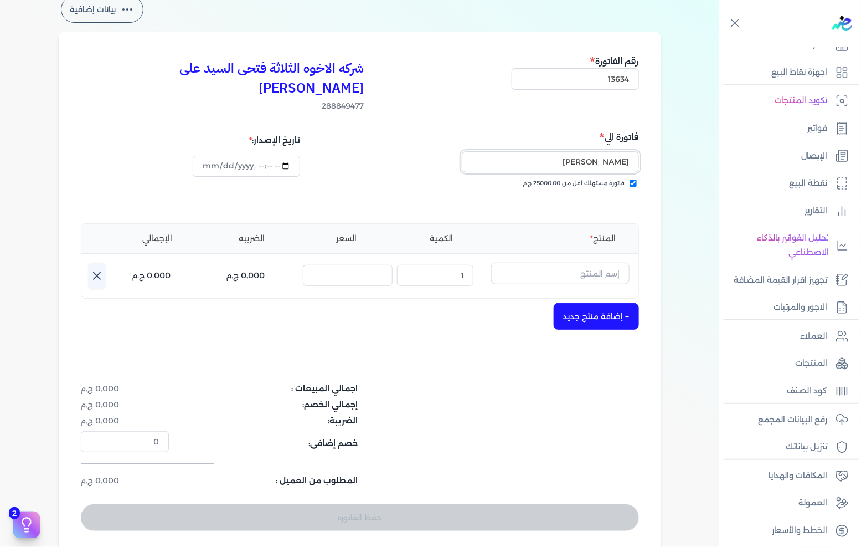
type input "[PERSON_NAME]"
click at [553, 263] on input "text" at bounding box center [560, 273] width 139 height 21
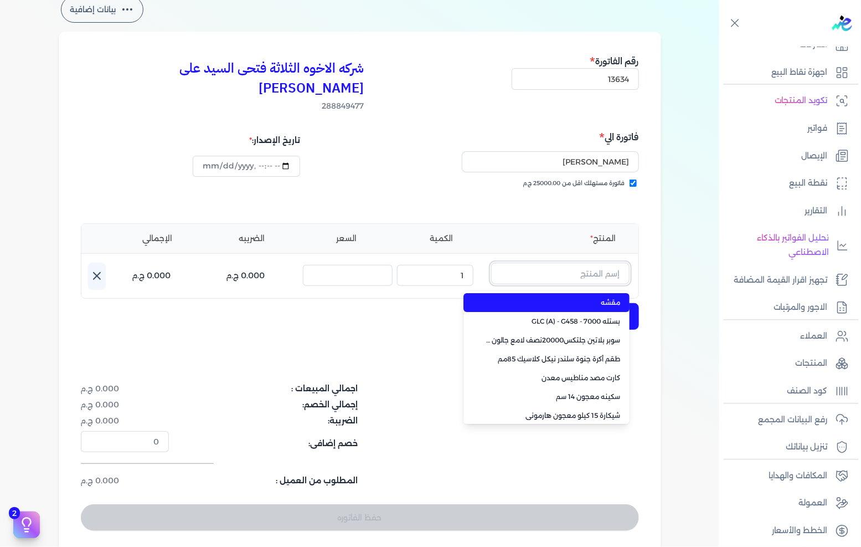
paste input "عبوة .375 لتر نصف ارتكس ابيض"
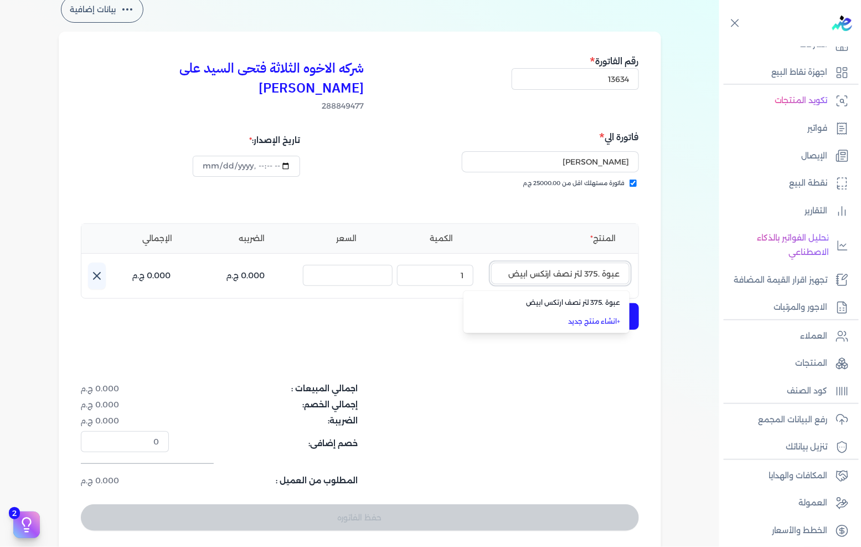
type input "عبوة .375 لتر نصف ارتكس ابيض"
click at [533, 298] on span "عبوة .375 لتر نصف ارتكس ابيض" at bounding box center [553, 303] width 135 height 10
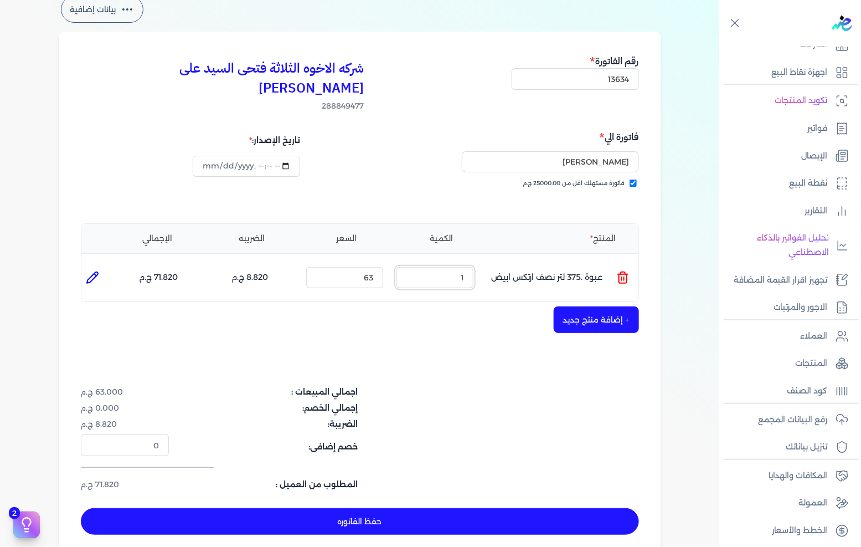
click at [421, 267] on input "1" at bounding box center [435, 277] width 77 height 21
click at [453, 267] on input "1" at bounding box center [435, 277] width 77 height 21
type input "5"
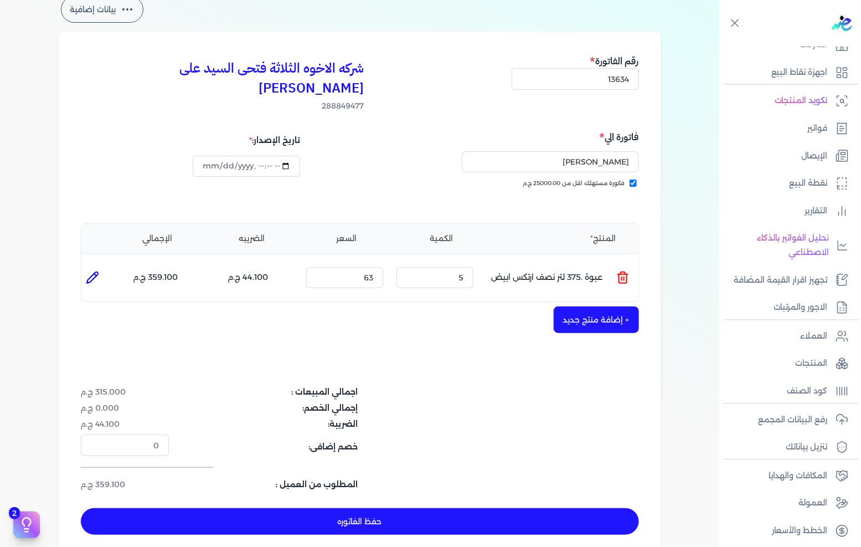
click at [571, 306] on button "+ إضافة منتج جديد" at bounding box center [596, 319] width 85 height 27
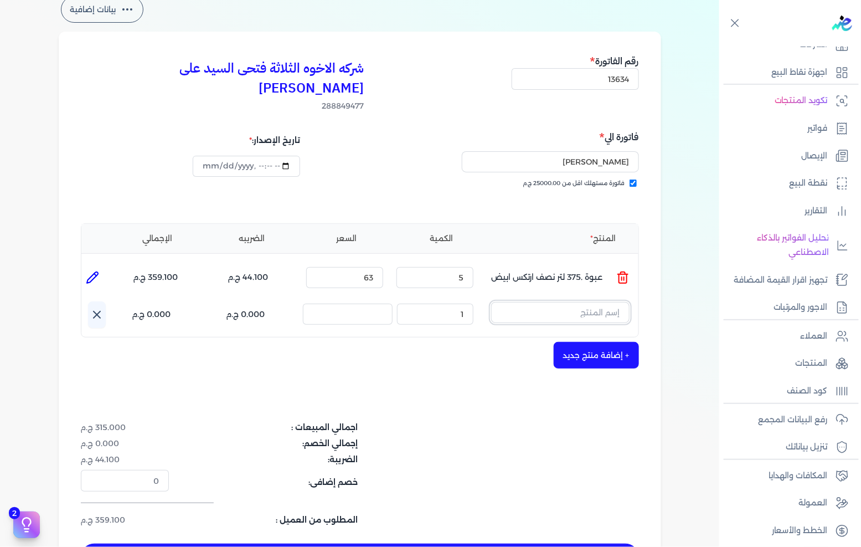
click at [605, 302] on input "text" at bounding box center [560, 312] width 139 height 21
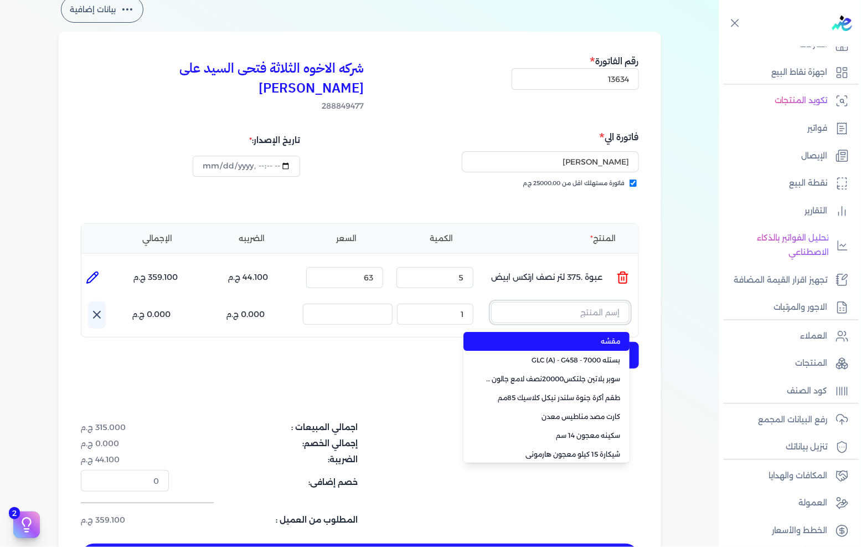
paste input "جالون 3.750 سانيتون ابيض"
type input "جالون 3.750 سانيتون ابيض"
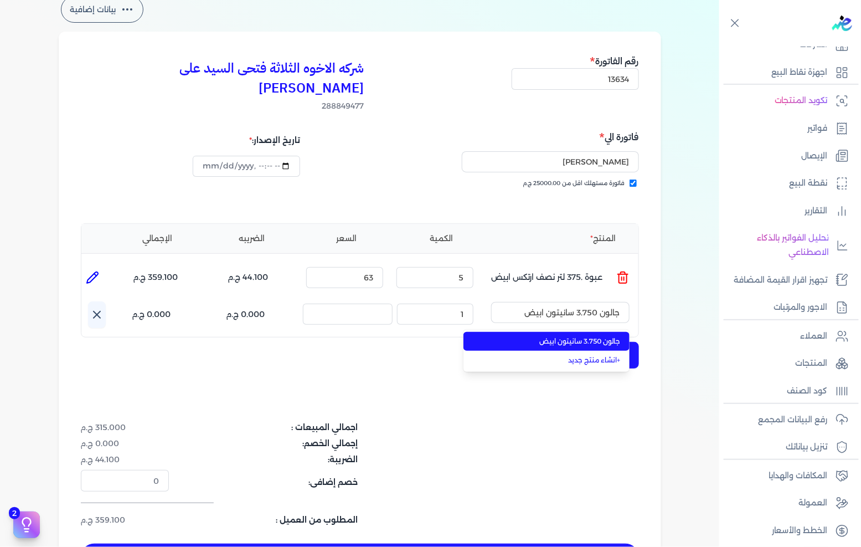
click at [576, 336] on span "جالون 3.750 سانيتون ابيض" at bounding box center [553, 341] width 135 height 10
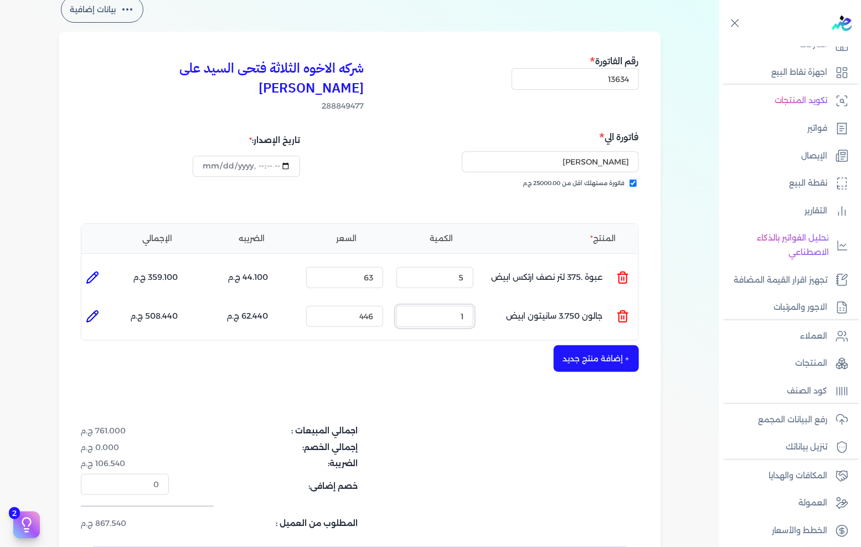
click at [442, 306] on input "1" at bounding box center [435, 316] width 77 height 21
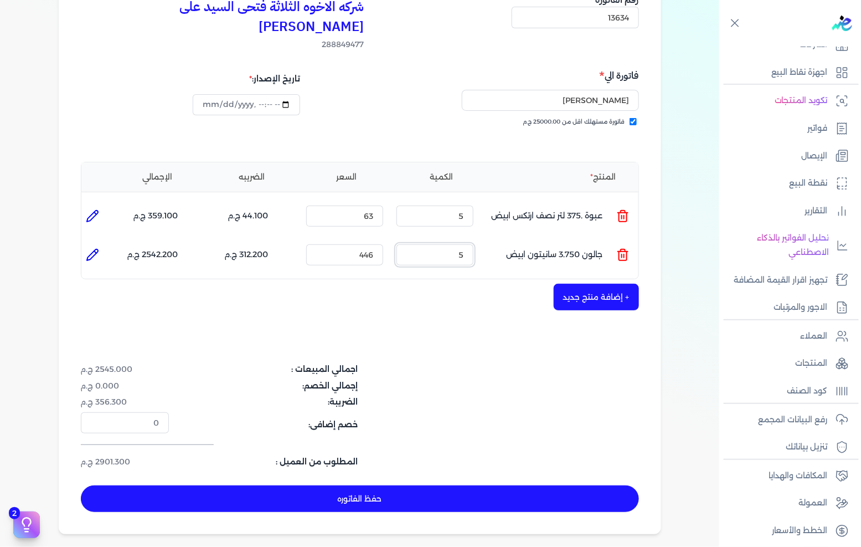
type input "5"
click at [402, 485] on button "حفظ الفاتوره" at bounding box center [360, 498] width 558 height 27
type input "[DATE]"
